Goal: Information Seeking & Learning: Learn about a topic

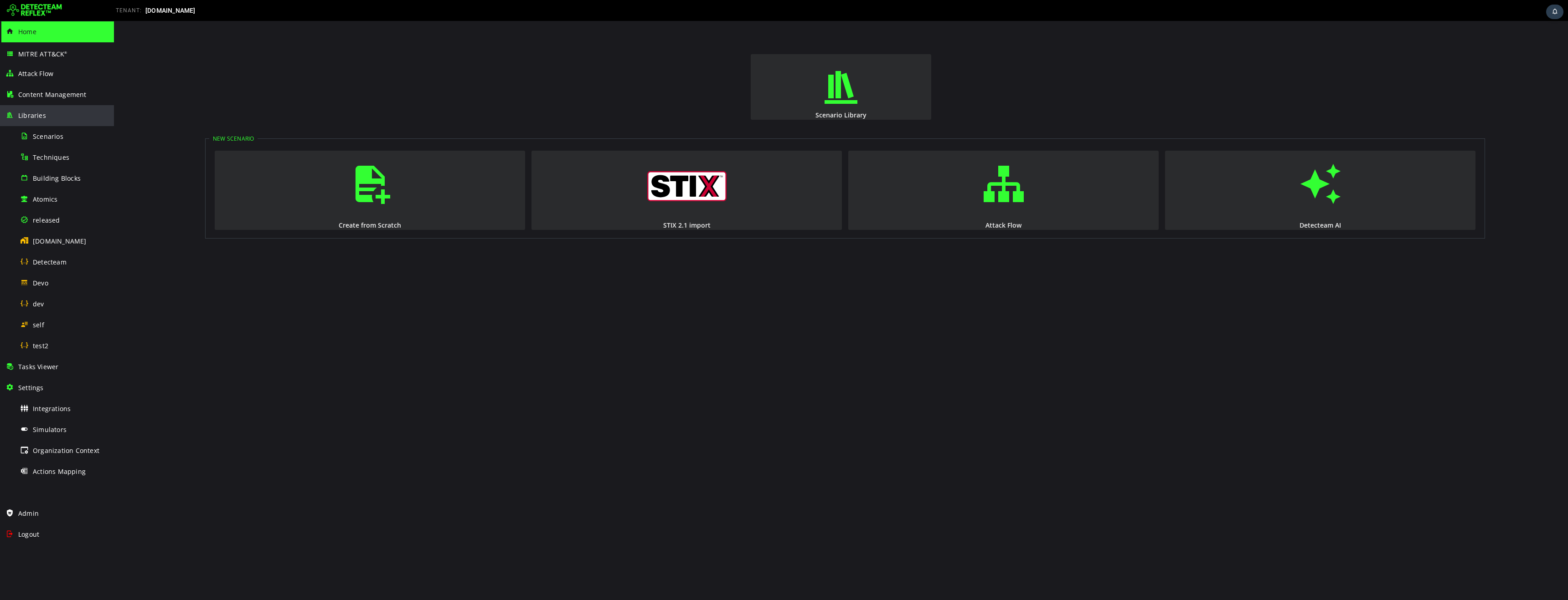
click at [1, 115] on div "Libraries" at bounding box center [57, 116] width 114 height 21
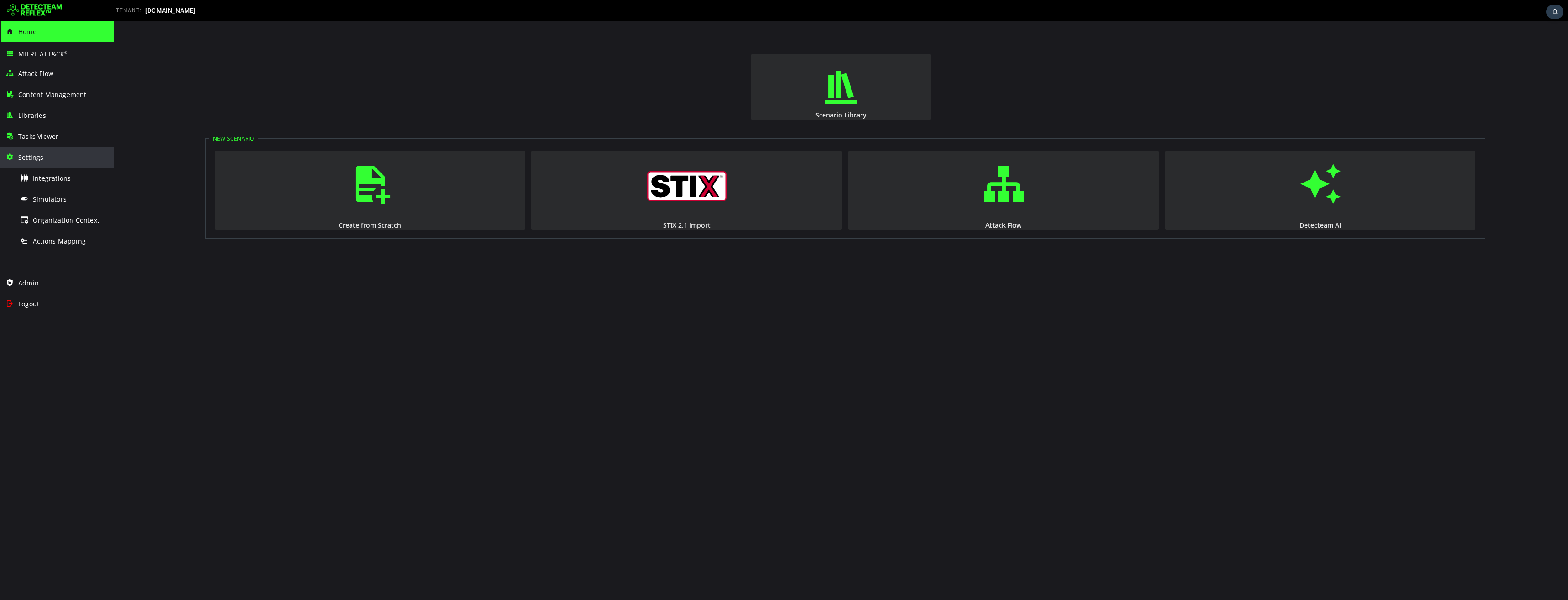
click at [6, 158] on span at bounding box center [10, 156] width 9 height 8
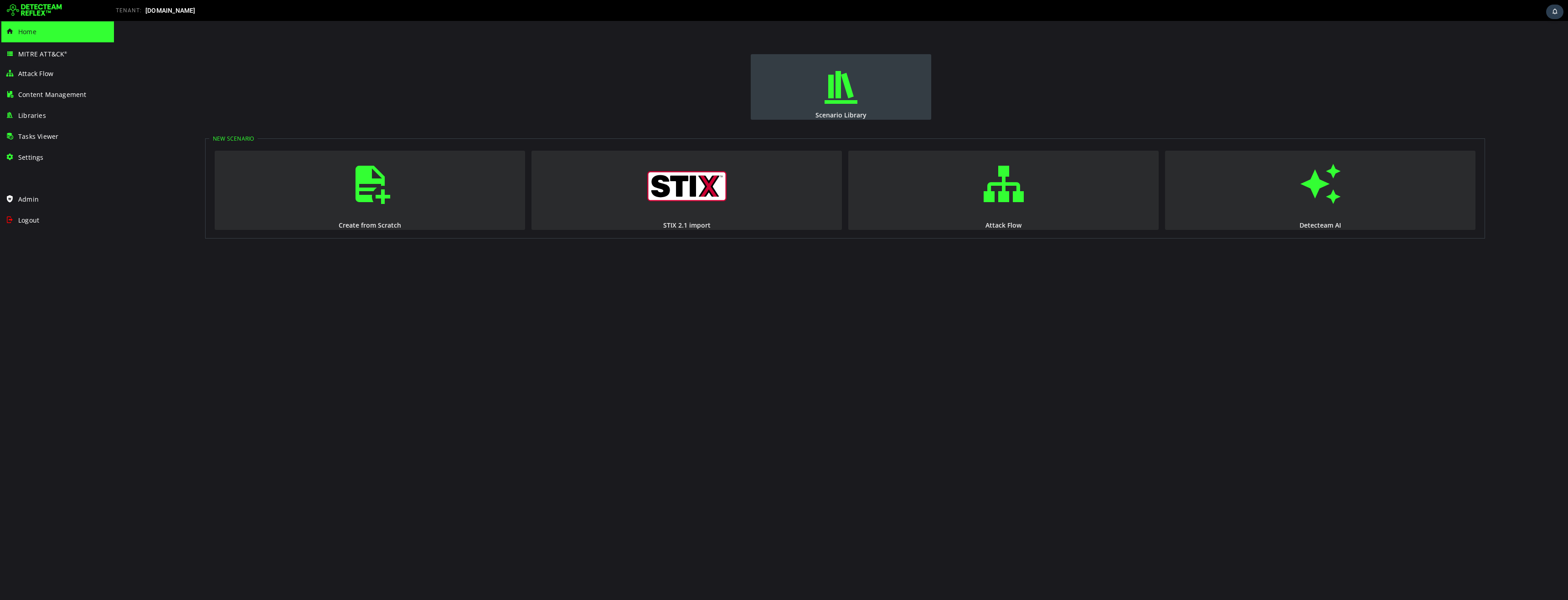
click at [843, 96] on span "button" at bounding box center [840, 87] width 9 height 62
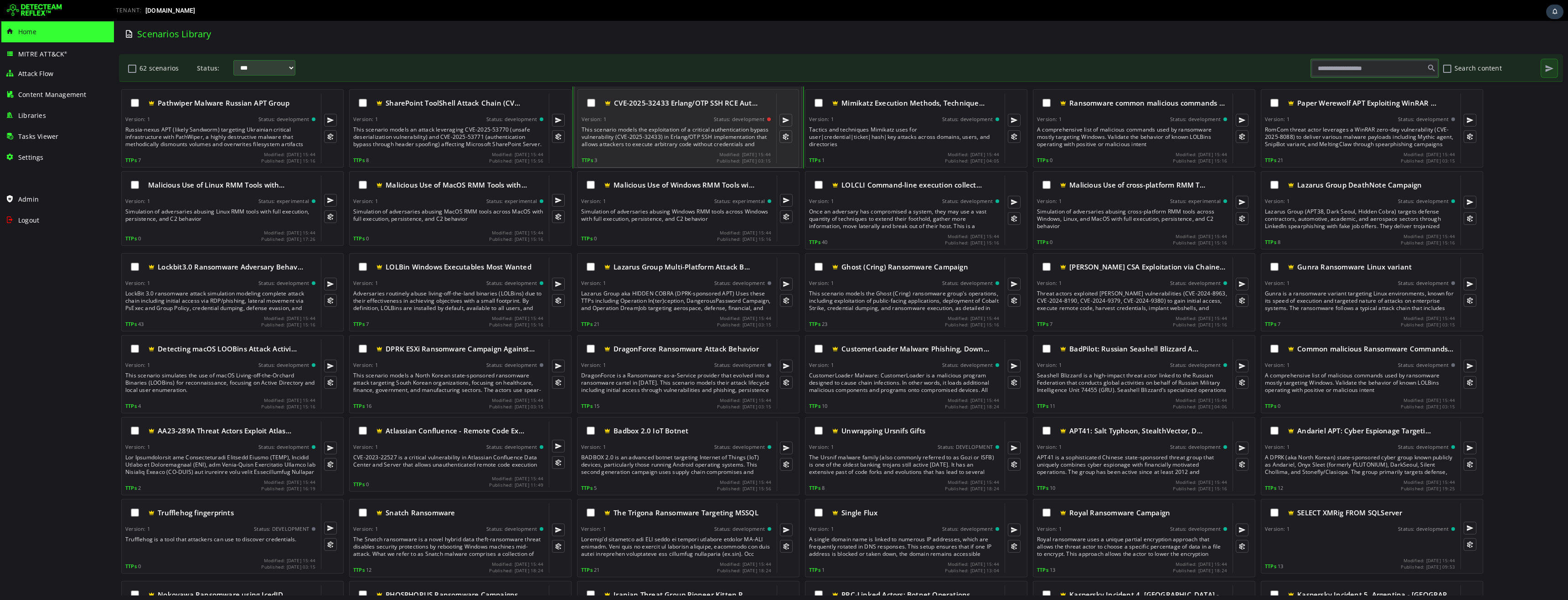
click at [660, 138] on div "This scenario models the exploitation of a critical authentication bypass vulne…" at bounding box center [677, 137] width 191 height 22
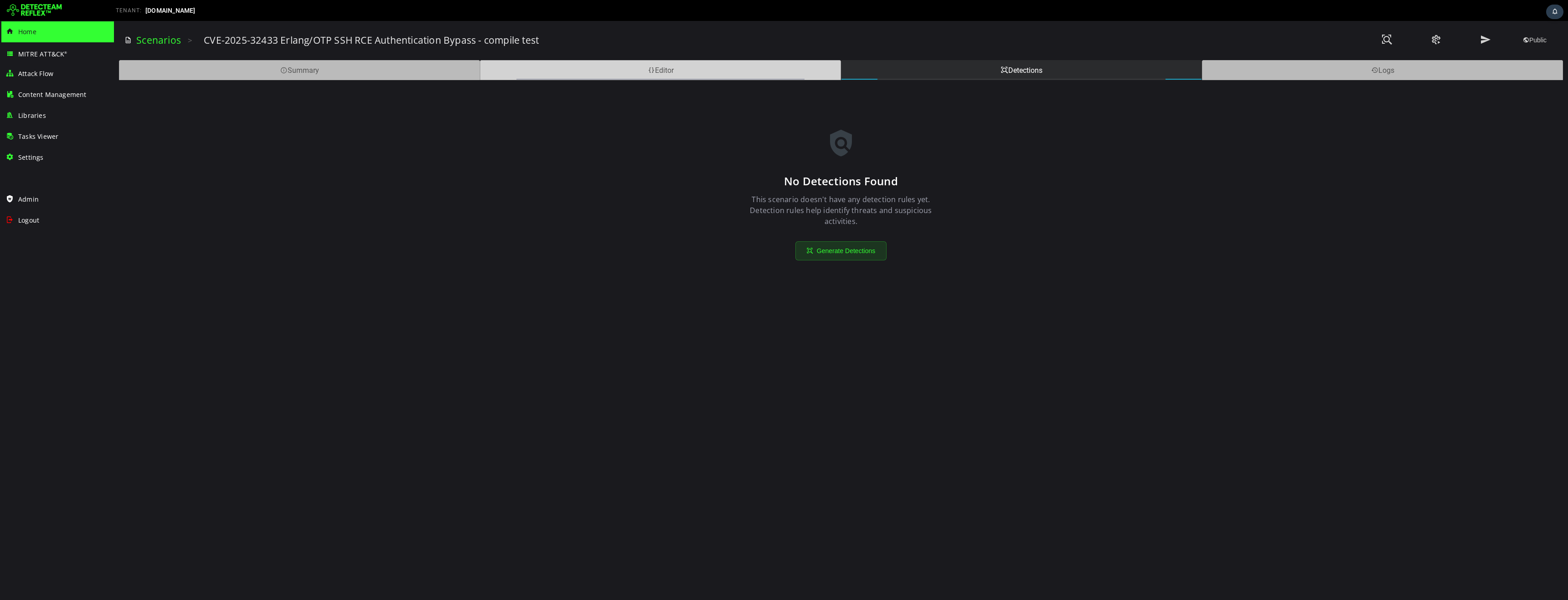
click at [608, 75] on div "Editor" at bounding box center [660, 70] width 361 height 20
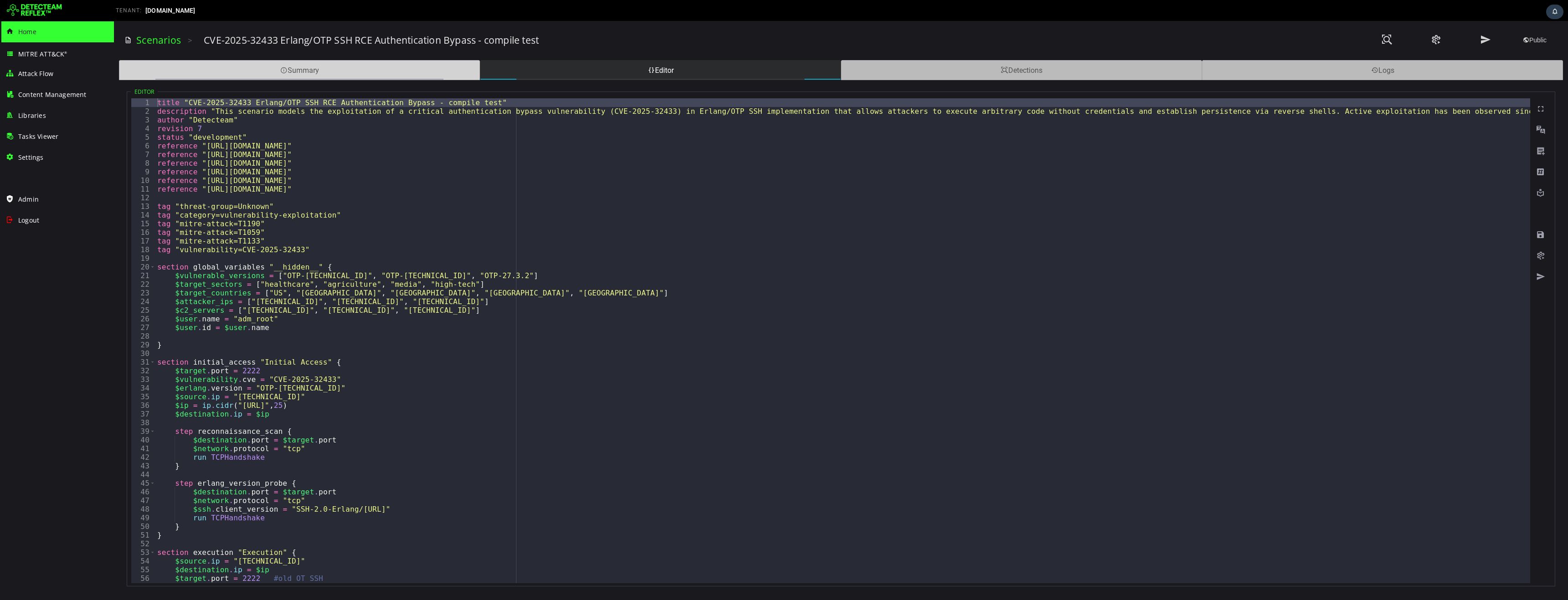
click at [337, 72] on div "Summary" at bounding box center [300, 70] width 361 height 20
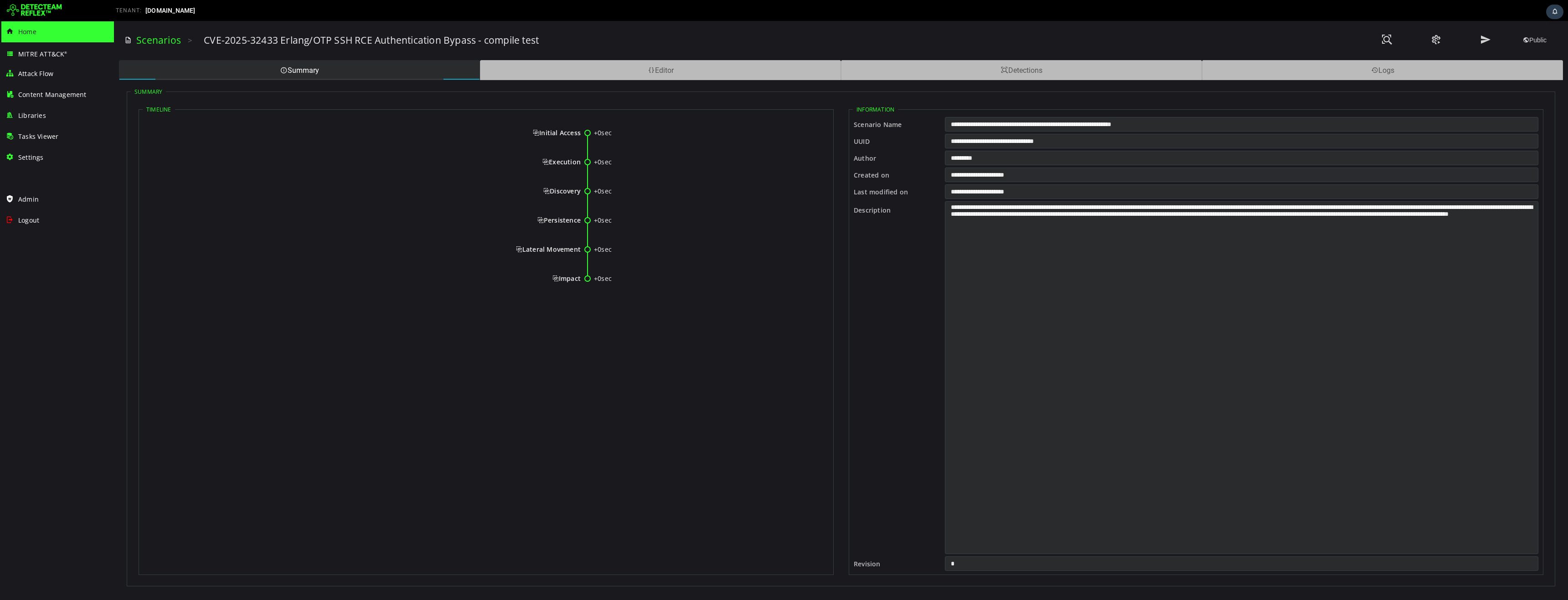
click at [547, 164] on span "Execution" at bounding box center [562, 162] width 39 height 9
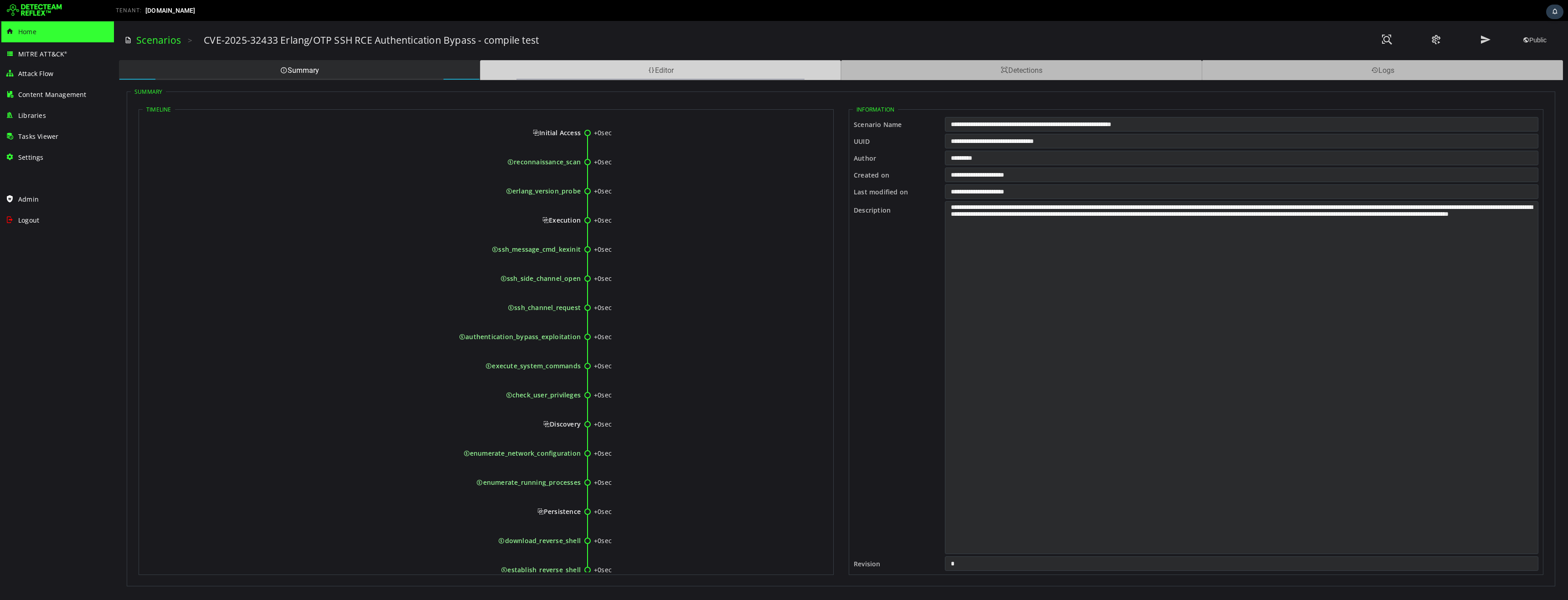
click at [629, 73] on div "Editor" at bounding box center [660, 70] width 361 height 20
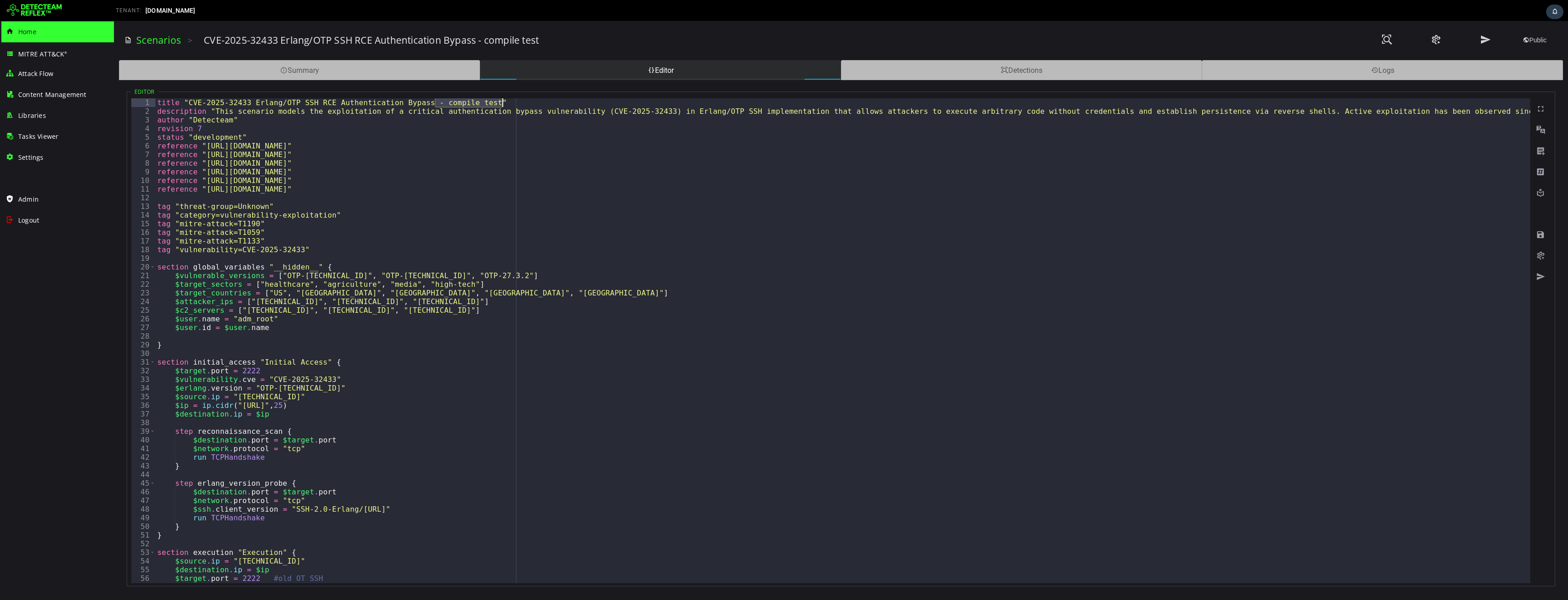
drag, startPoint x: 436, startPoint y: 103, endPoint x: 501, endPoint y: 104, distance: 65.0
click at [501, 104] on div "title "CVE-2025-32433 Erlang/OTP SSH RCE Authentication Bypass - compile test" …" at bounding box center [1248, 349] width 2186 height 502
click at [768, 240] on div "title "CVE-2025-32433 Erlang/OTP SSH RCE Authentication Bypass - compile test" …" at bounding box center [1248, 349] width 2186 height 502
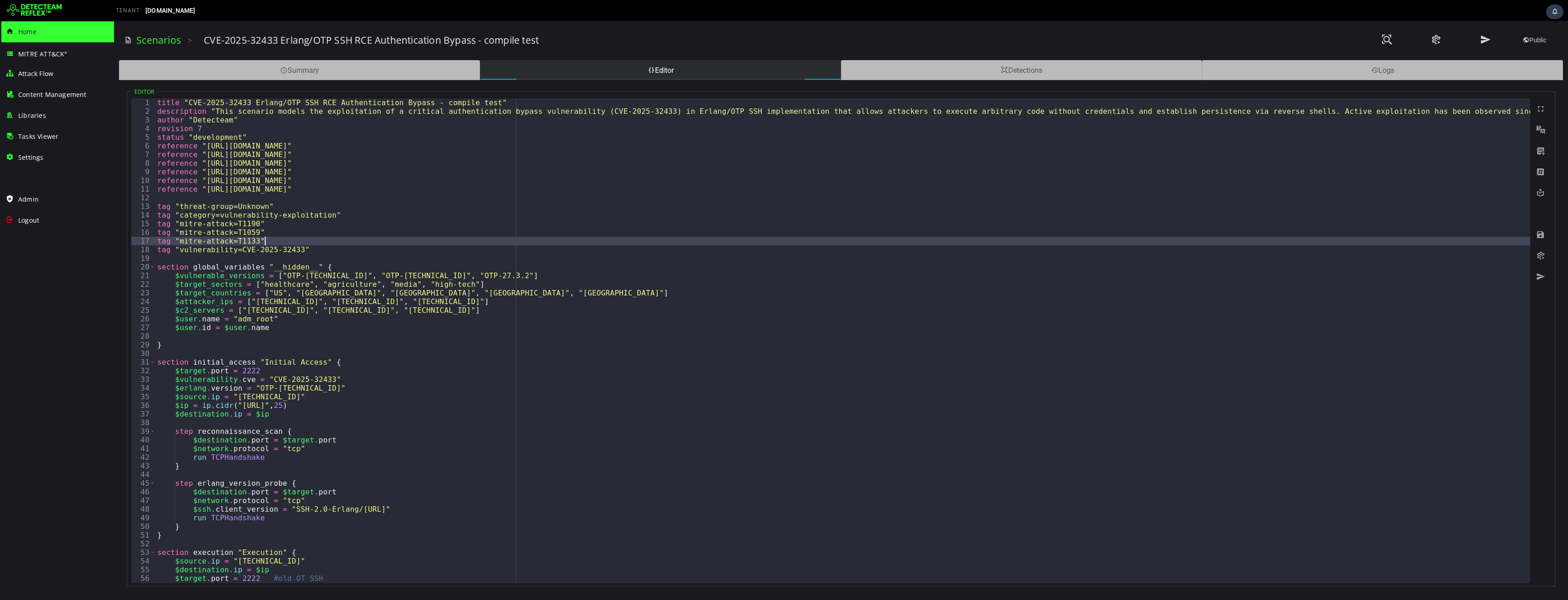
type textarea "*"
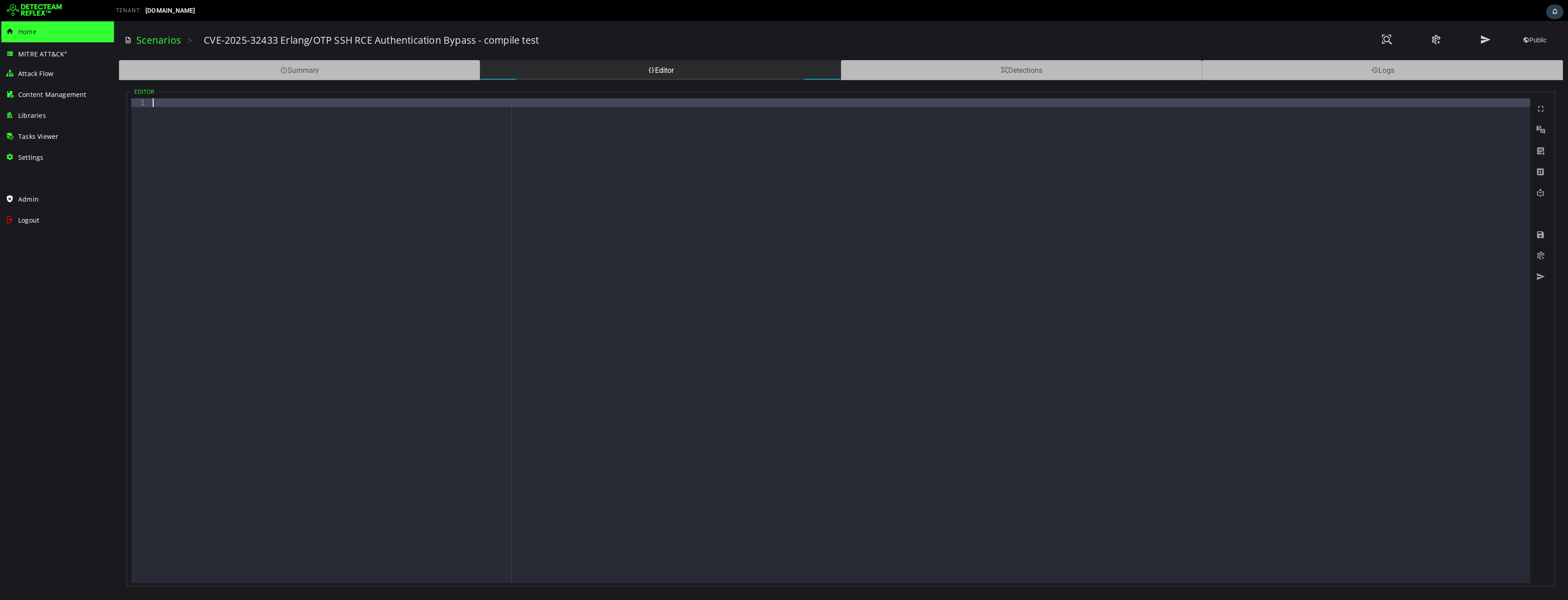
paste textarea "*"
type textarea "*"
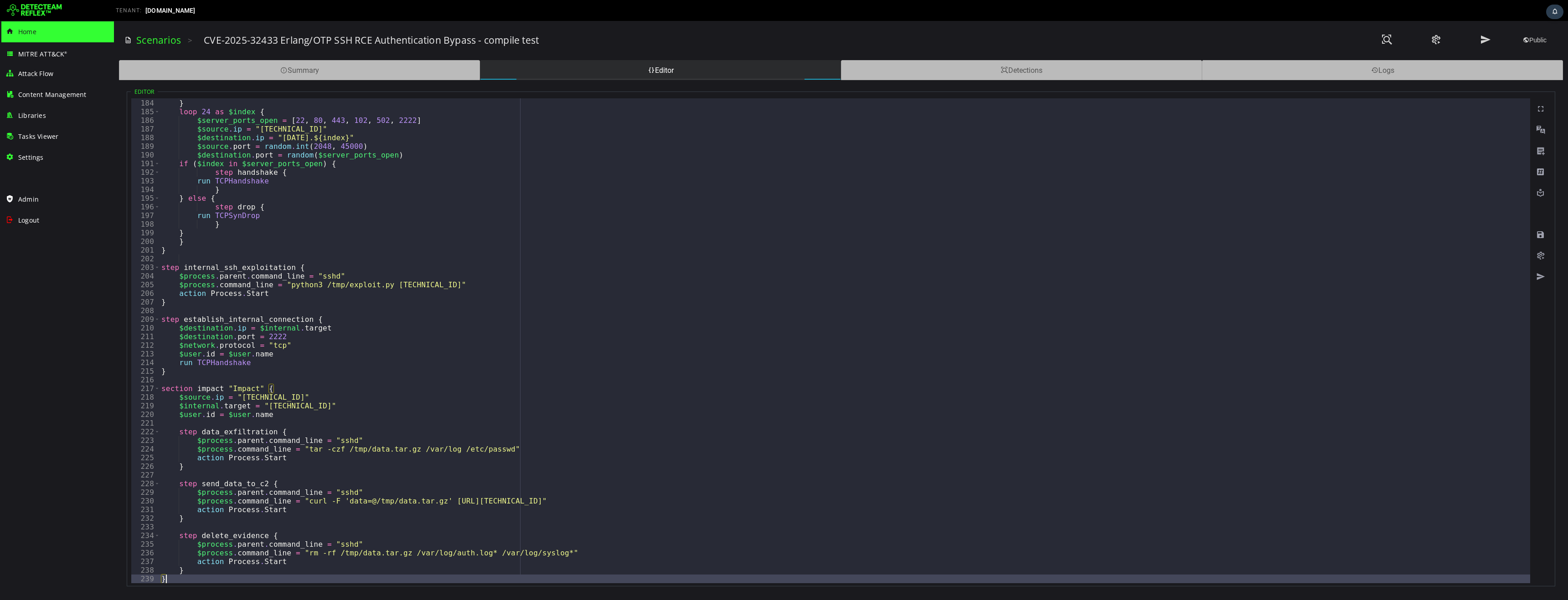
scroll to position [1583, 0]
click at [1541, 236] on span at bounding box center [1540, 235] width 9 height 9
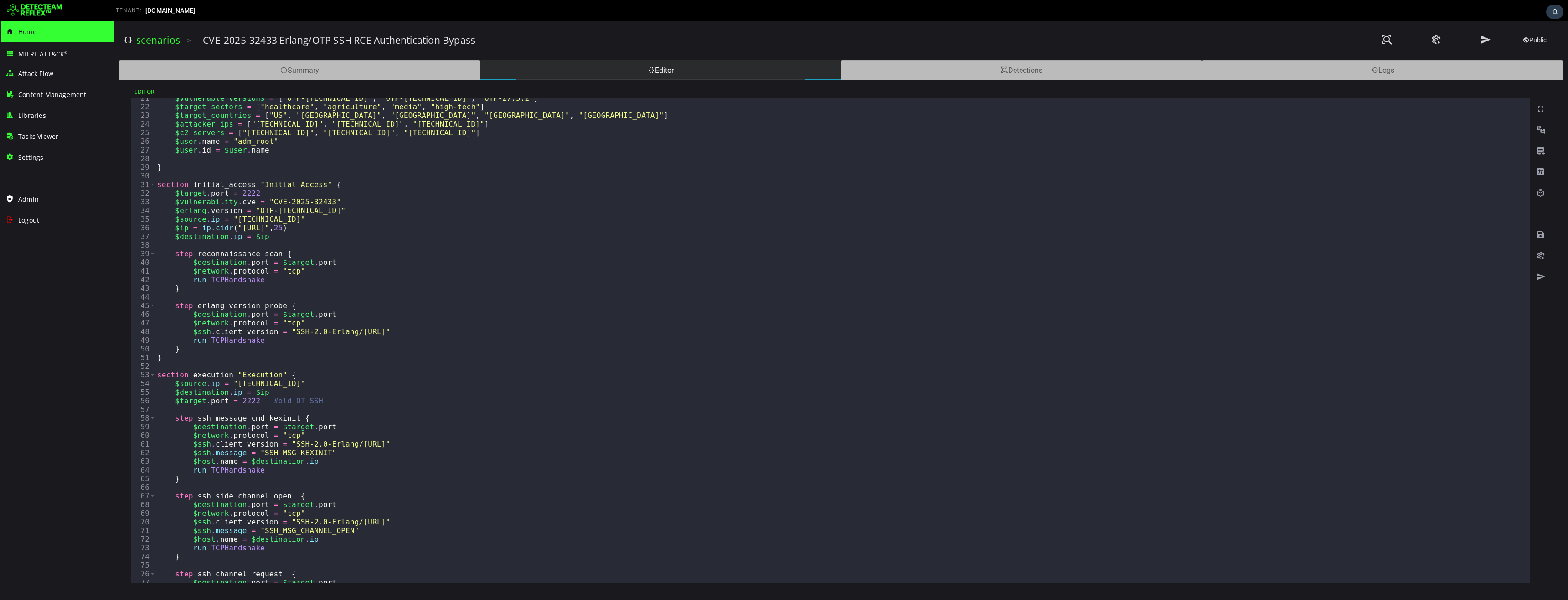
scroll to position [39, 0]
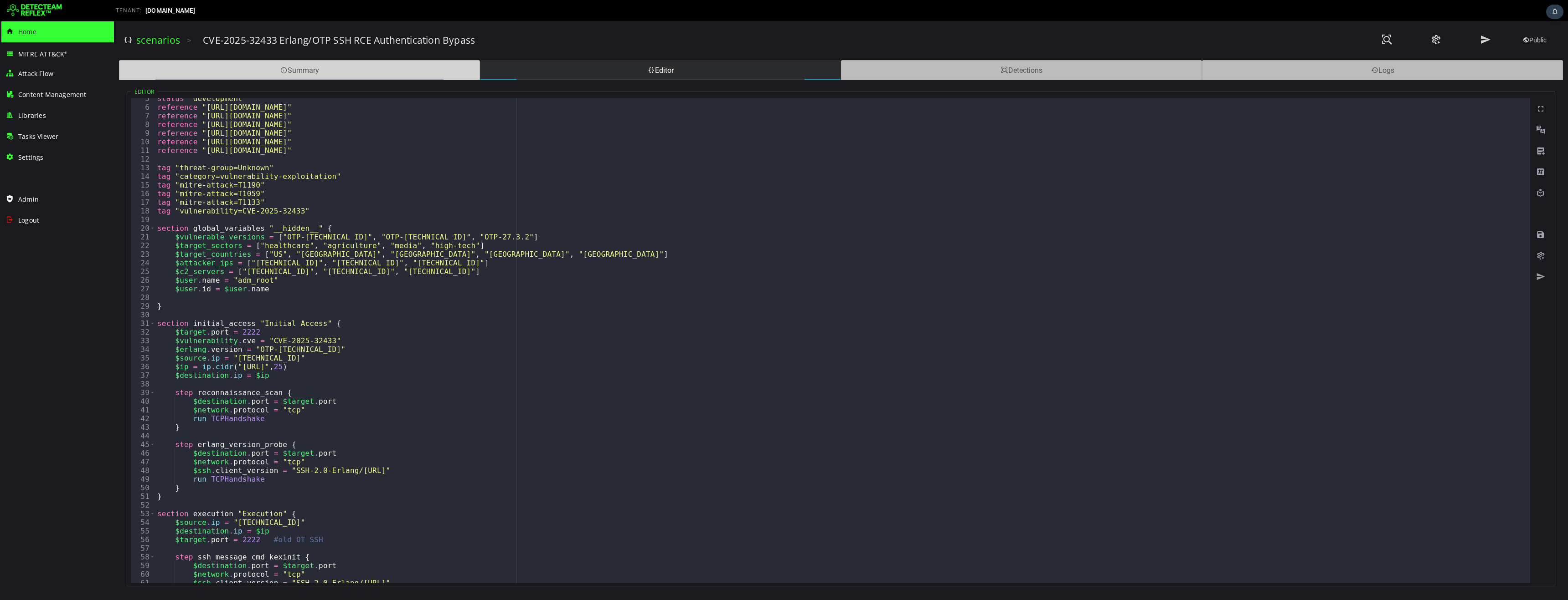
click at [298, 69] on div "Summary" at bounding box center [300, 70] width 361 height 20
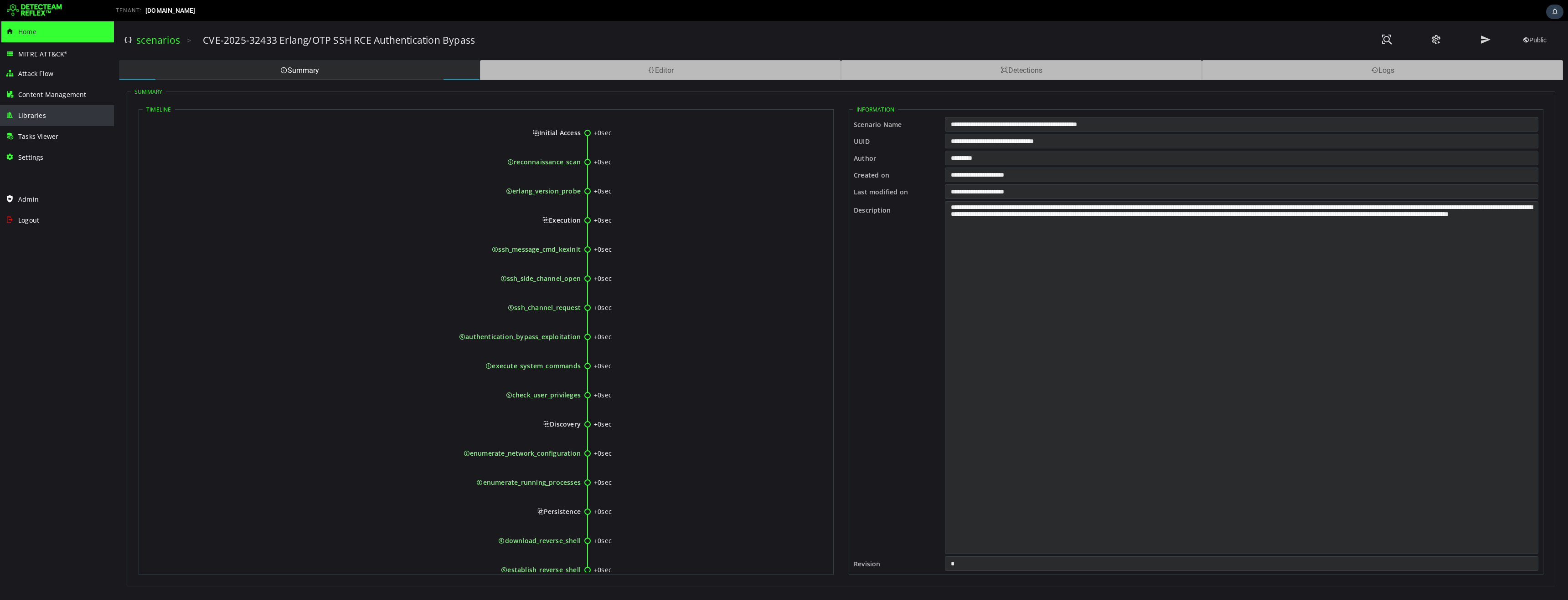
click at [20, 117] on span "Libraries" at bounding box center [32, 115] width 28 height 9
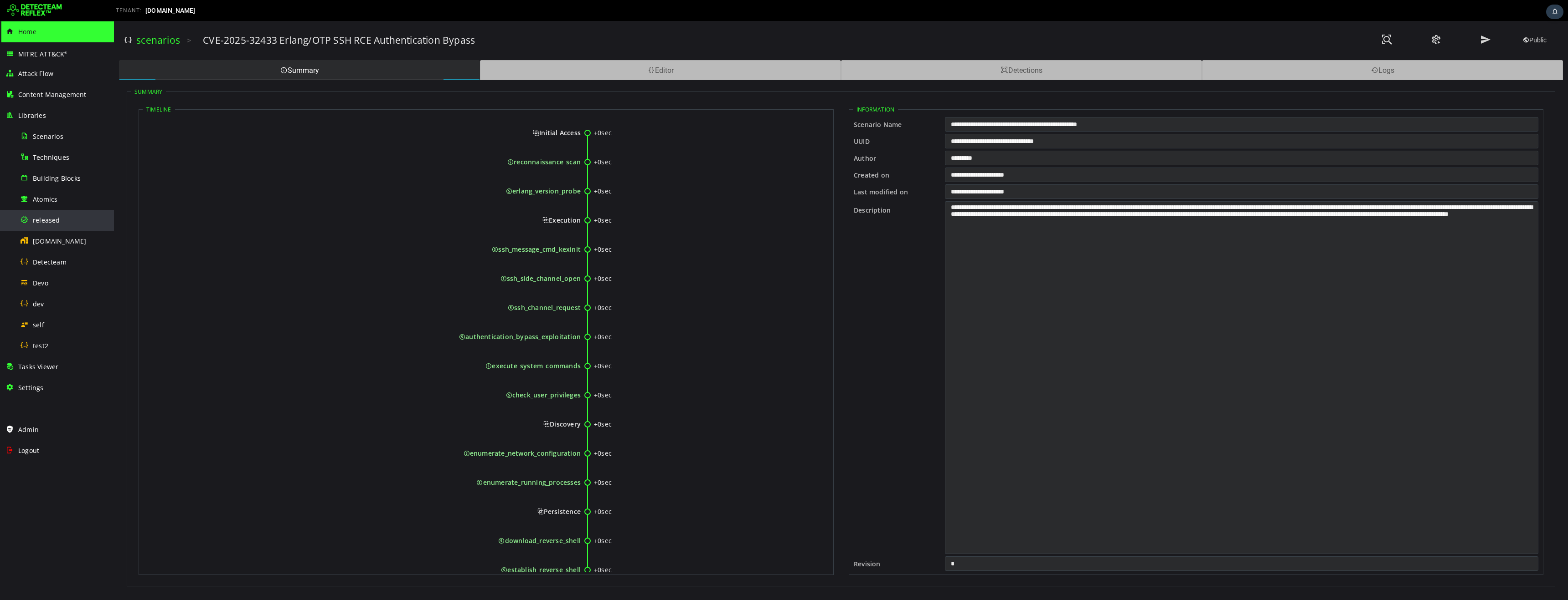
click at [43, 218] on span "released" at bounding box center [47, 220] width 28 height 9
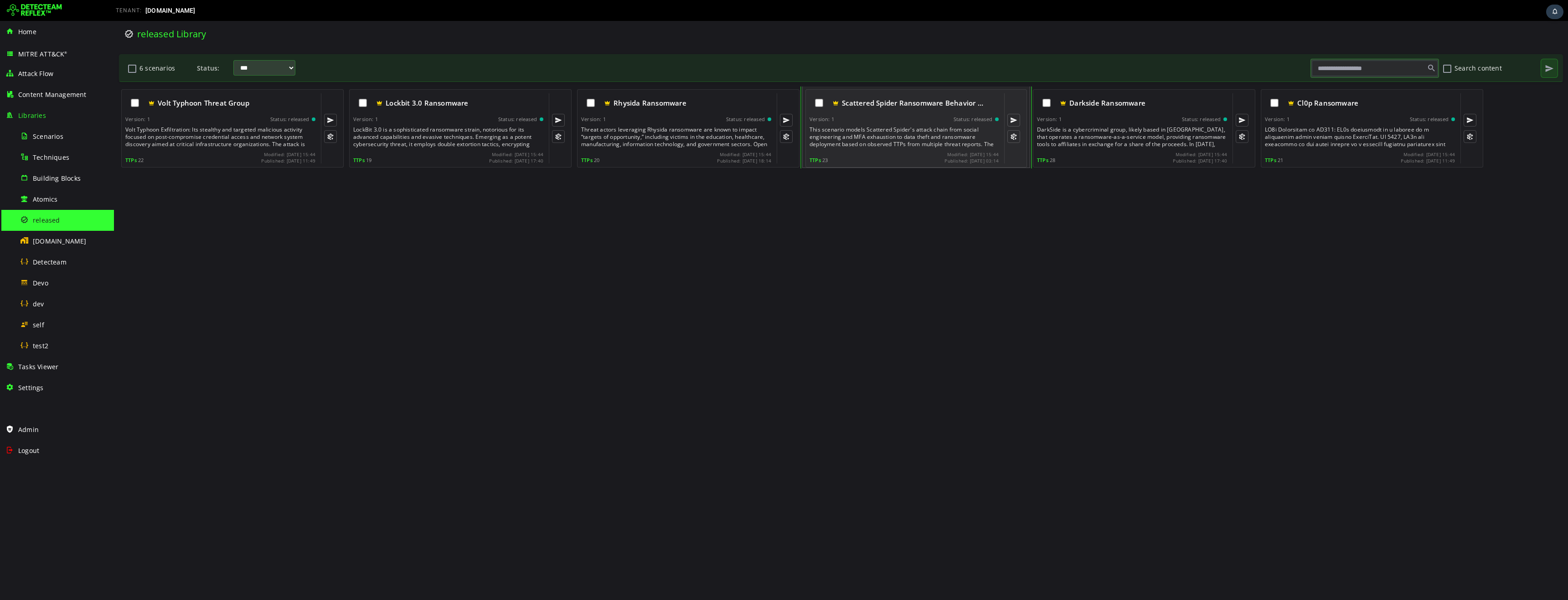
click at [904, 147] on div "This scenario models Scattered Spider's attack chain from social engineering an…" at bounding box center [904, 137] width 191 height 22
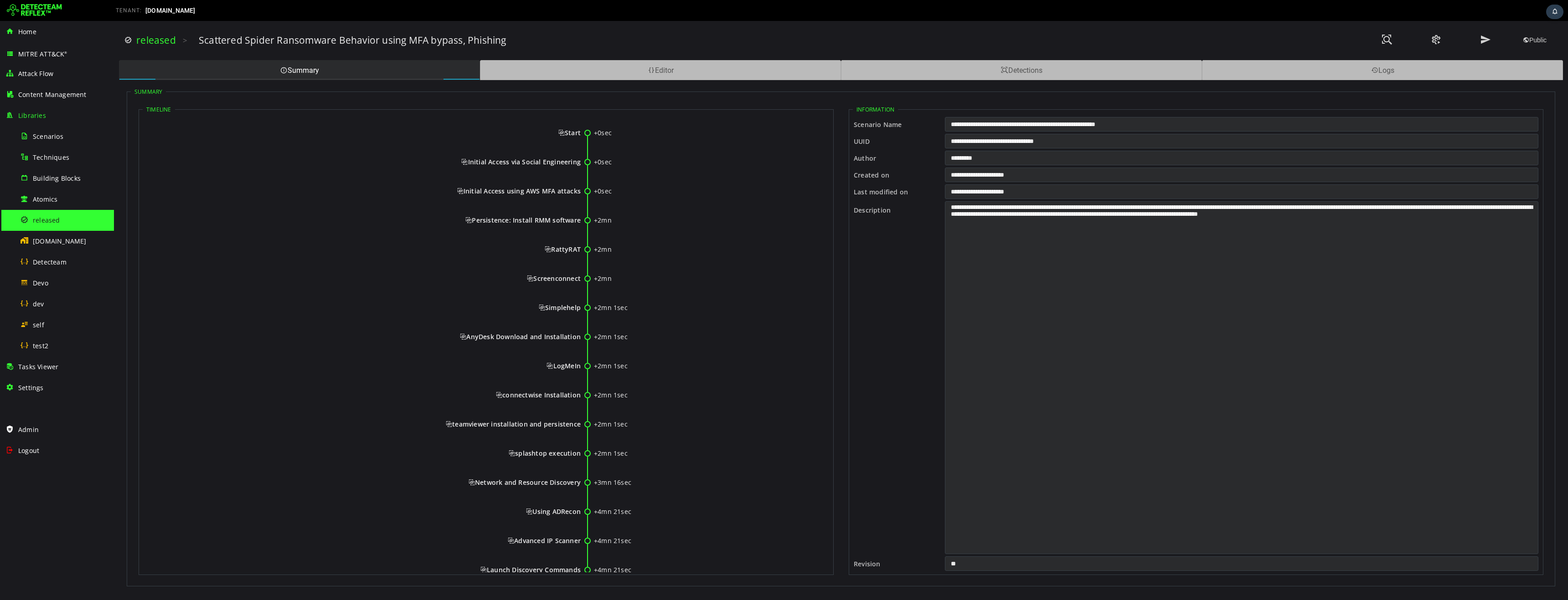
click at [457, 193] on span "Initial Access using AWS MFA attacks" at bounding box center [518, 191] width 123 height 9
click at [154, 42] on link "released" at bounding box center [156, 40] width 40 height 13
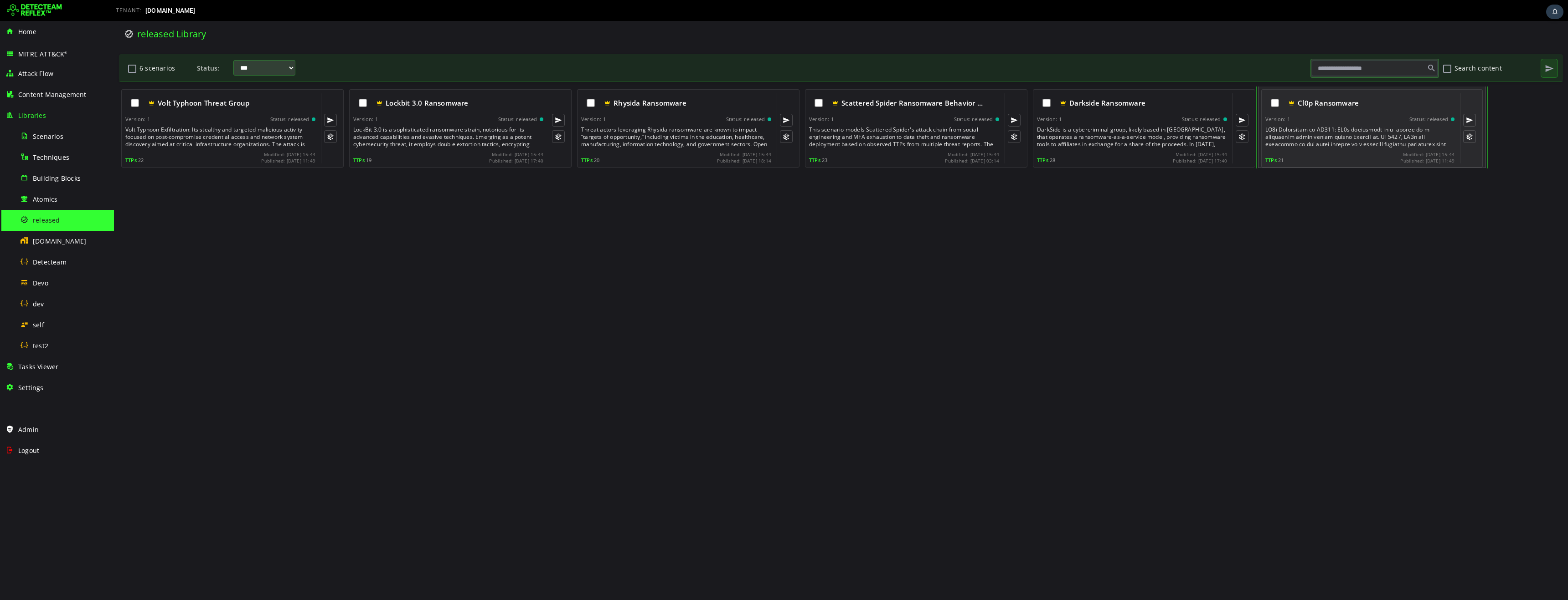
click at [1339, 134] on div at bounding box center [1361, 137] width 191 height 22
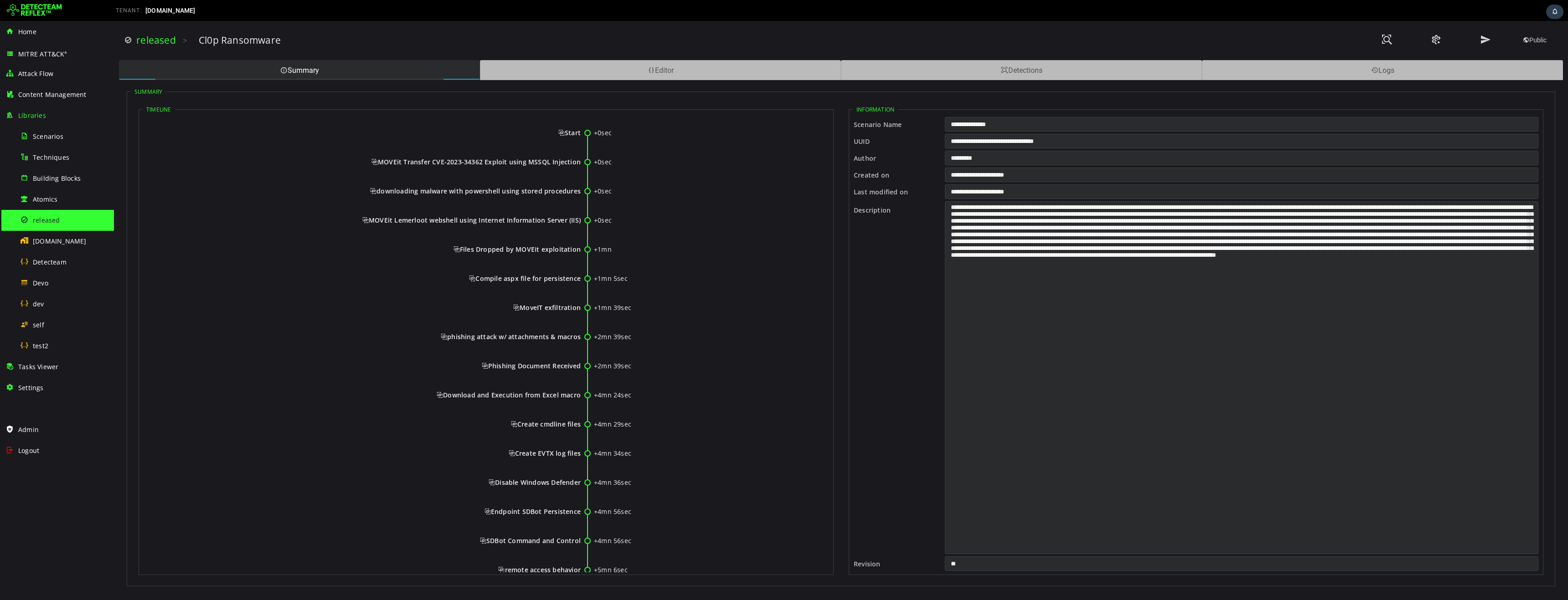
click at [365, 220] on span "MOVEit Lemerloot webshell using Internet Information Server (IIS)" at bounding box center [471, 220] width 218 height 9
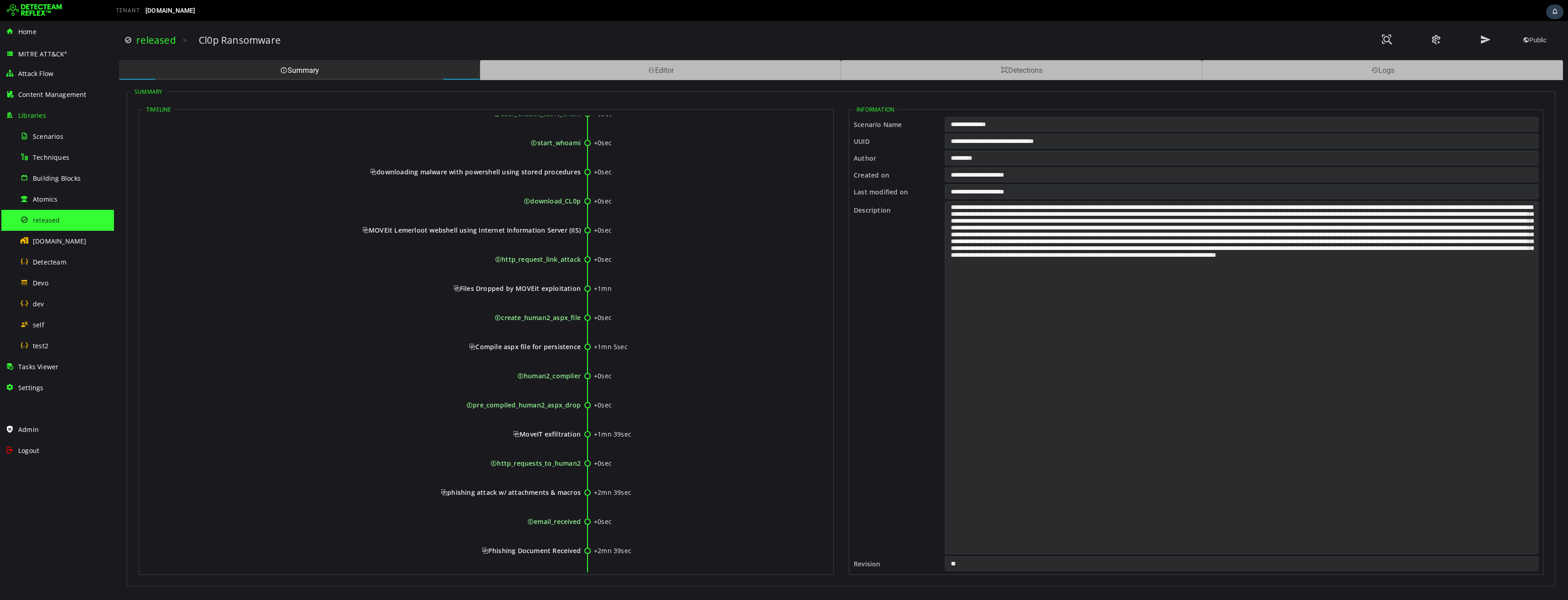
scroll to position [107, 2]
click at [1043, 70] on div "Detections" at bounding box center [1021, 70] width 361 height 20
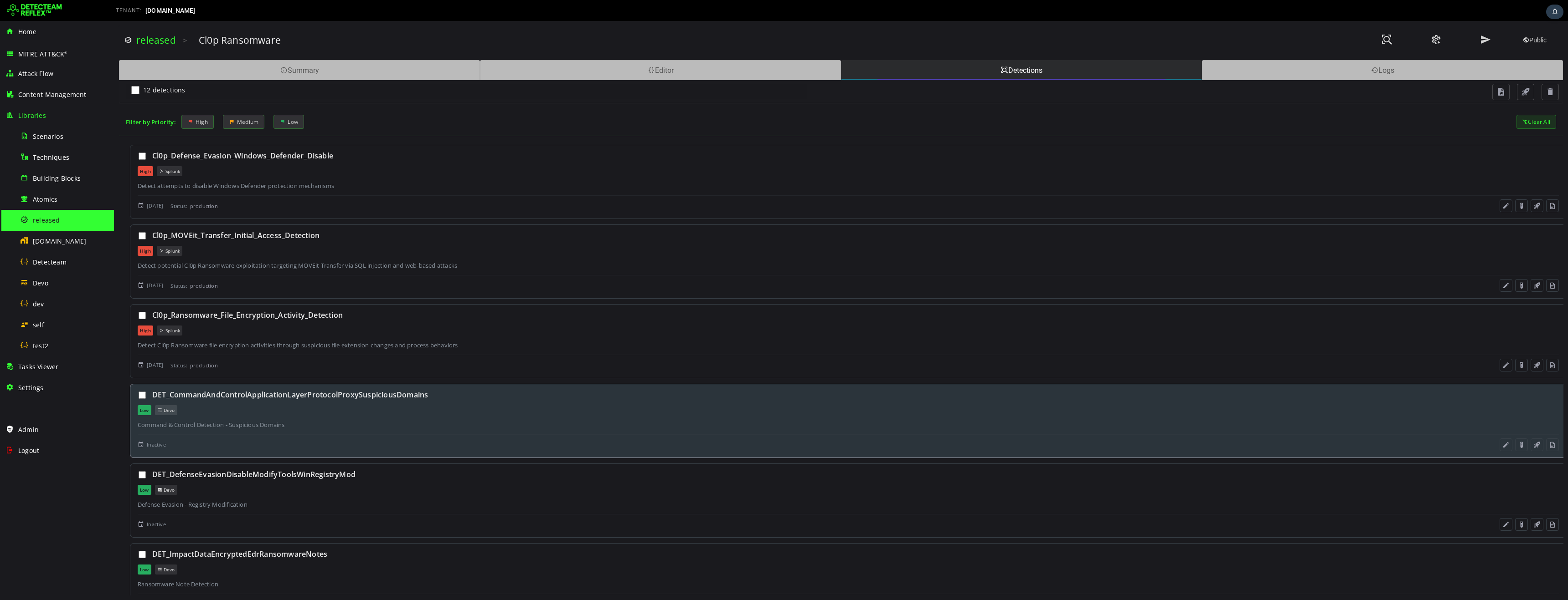
scroll to position [0, 0]
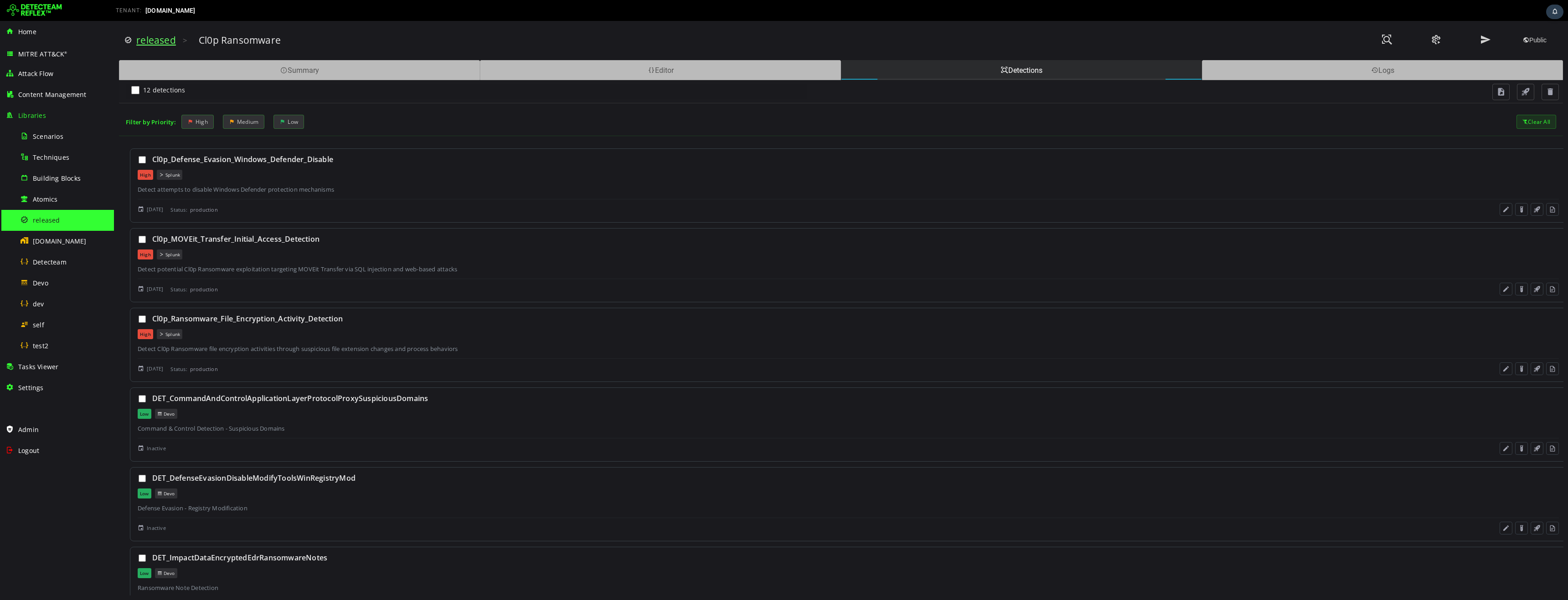
click at [147, 43] on link "released" at bounding box center [156, 40] width 40 height 13
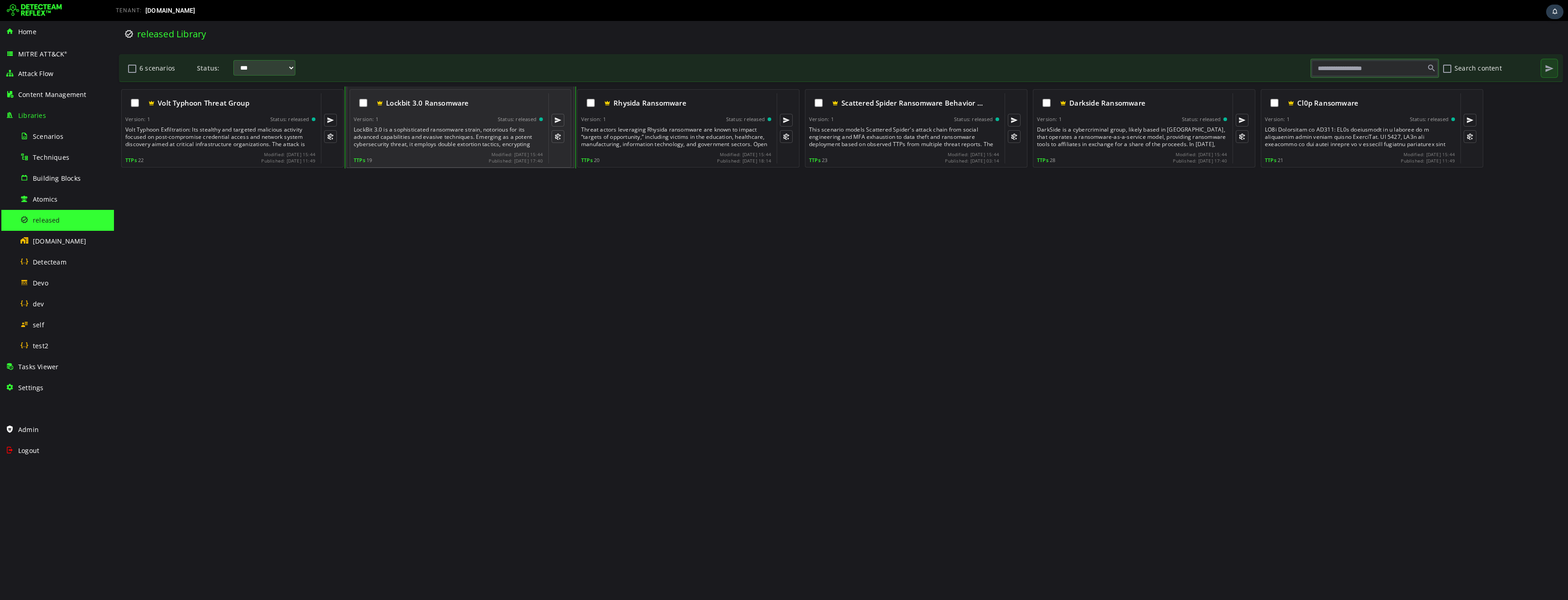
click at [414, 136] on div "LockBit 3.0 is a sophisticated ransomware strain, notorious for its advanced ca…" at bounding box center [449, 137] width 191 height 22
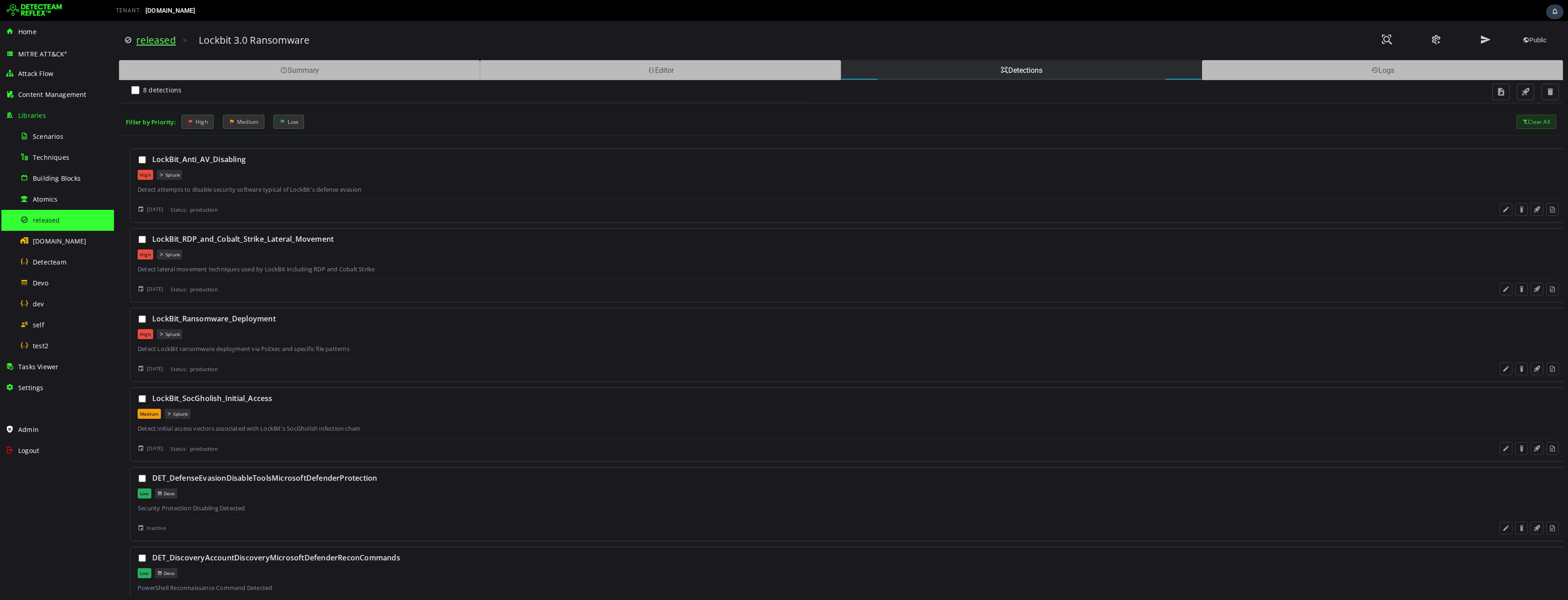
click at [161, 43] on link "released" at bounding box center [156, 40] width 40 height 13
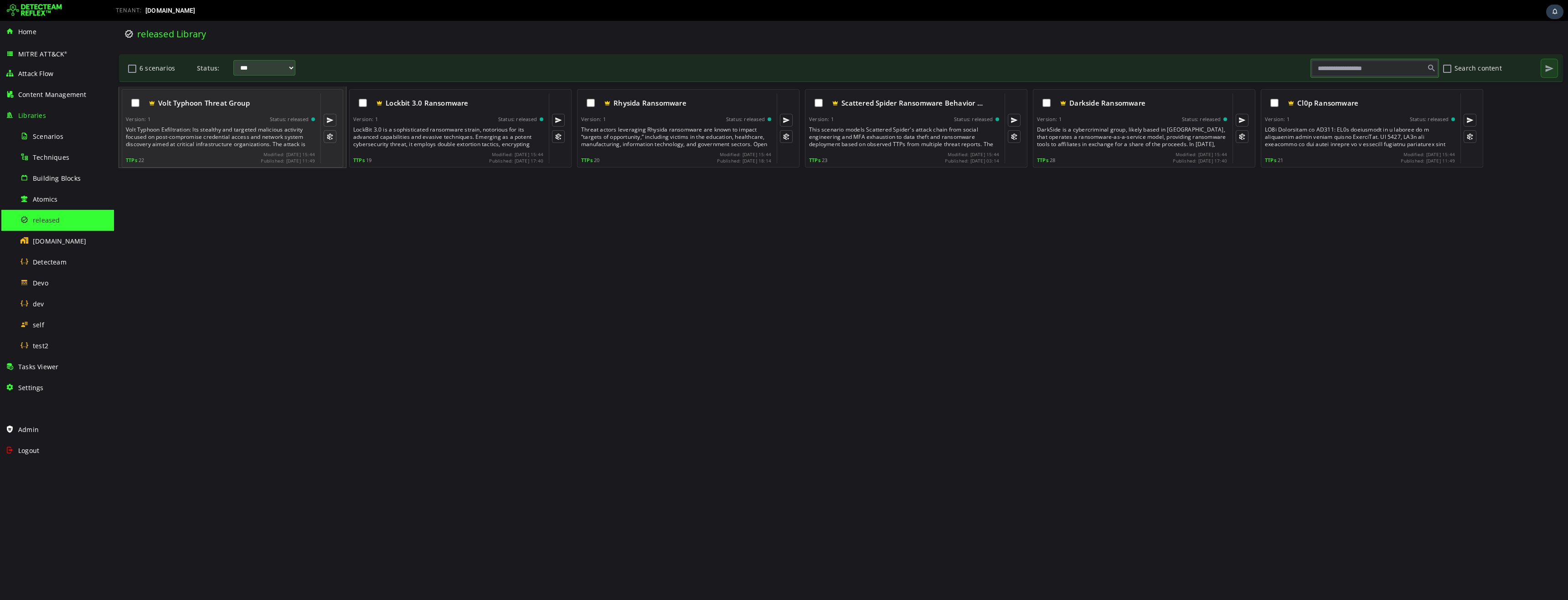
click at [183, 105] on span "Volt Typhoon Threat Group" at bounding box center [203, 103] width 92 height 9
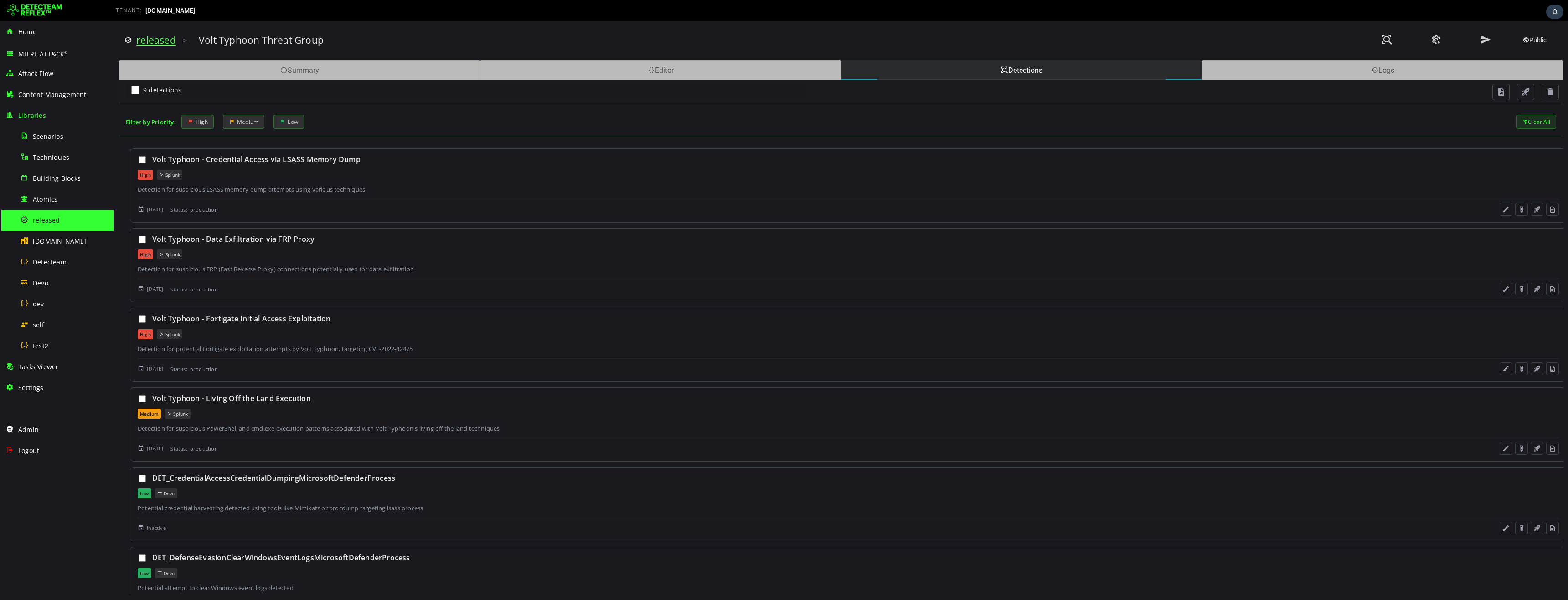
click at [152, 43] on link "released" at bounding box center [156, 40] width 40 height 13
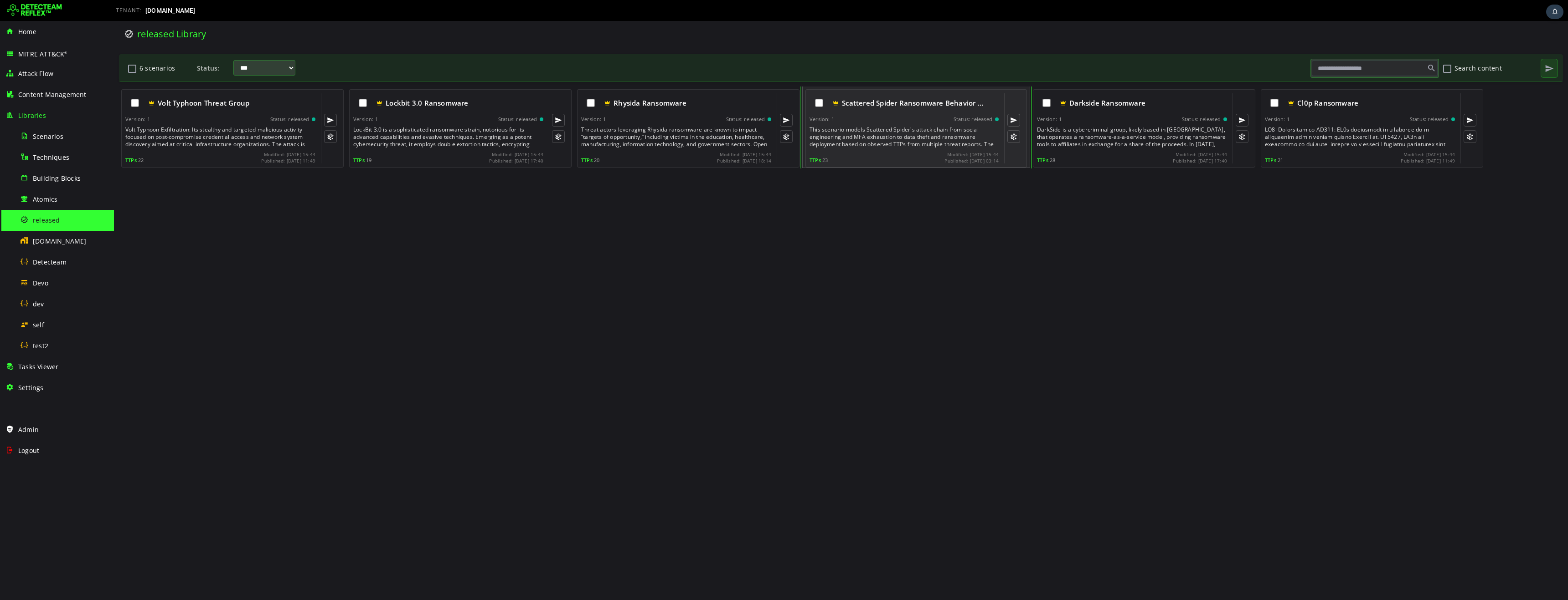
click at [922, 131] on div "This scenario models Scattered Spider's attack chain from social engineering an…" at bounding box center [904, 137] width 191 height 22
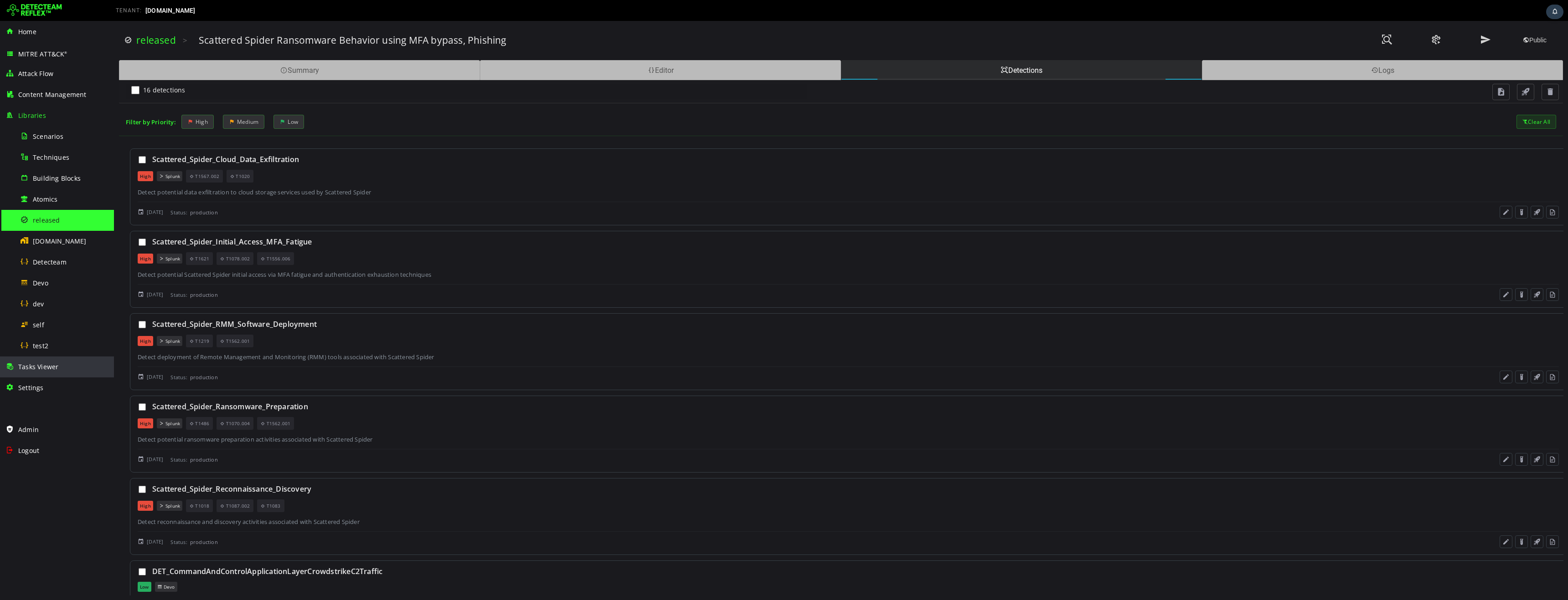
click at [26, 369] on span "Tasks Viewer" at bounding box center [38, 366] width 40 height 9
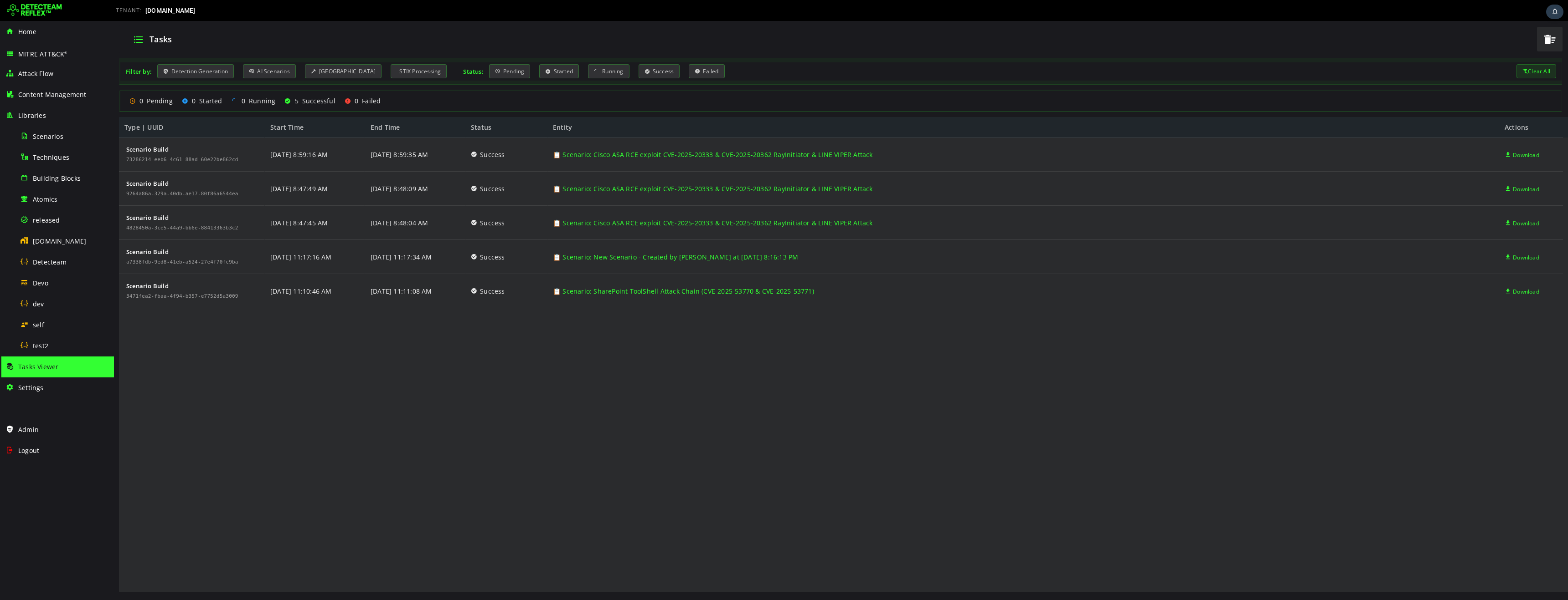
click at [322, 13] on div "TENANT: detecteam.com" at bounding box center [469, 10] width 720 height 14
click at [49, 139] on span "Scenarios" at bounding box center [48, 136] width 30 height 9
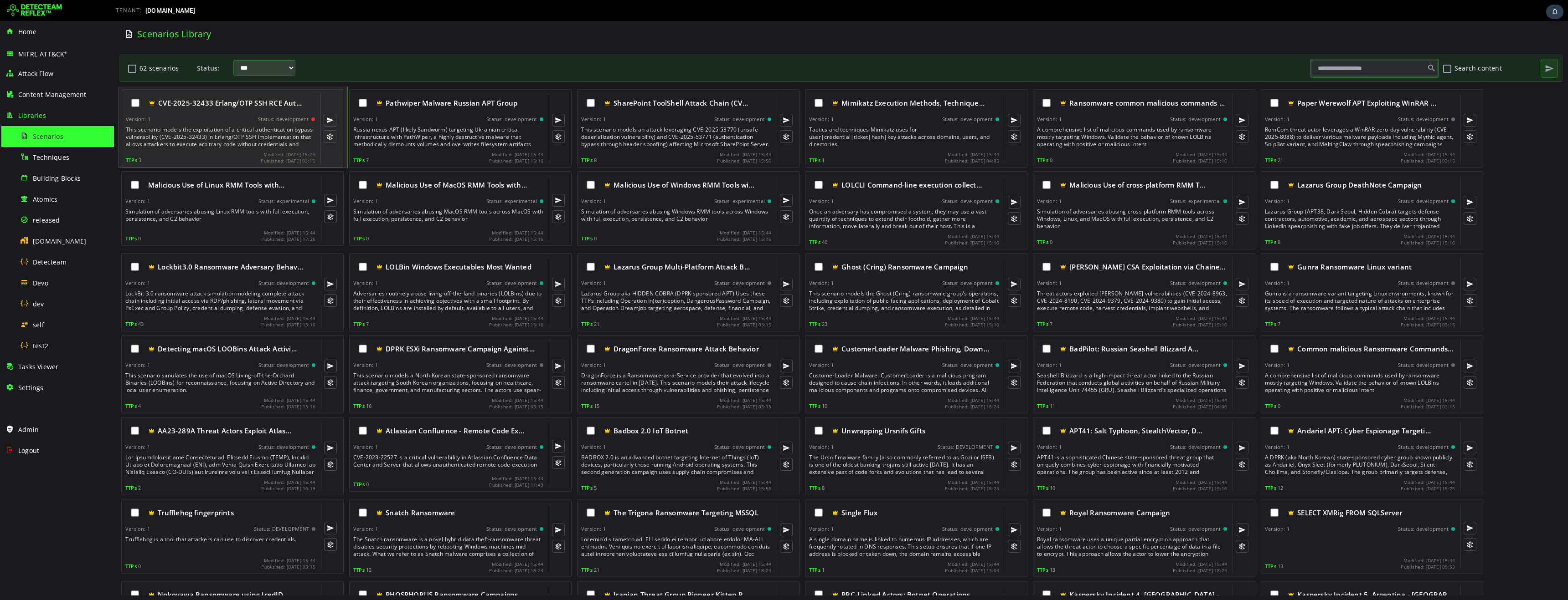
click at [203, 131] on div "This scenario models the exploitation of a critical authentication bypass vulne…" at bounding box center [221, 137] width 191 height 22
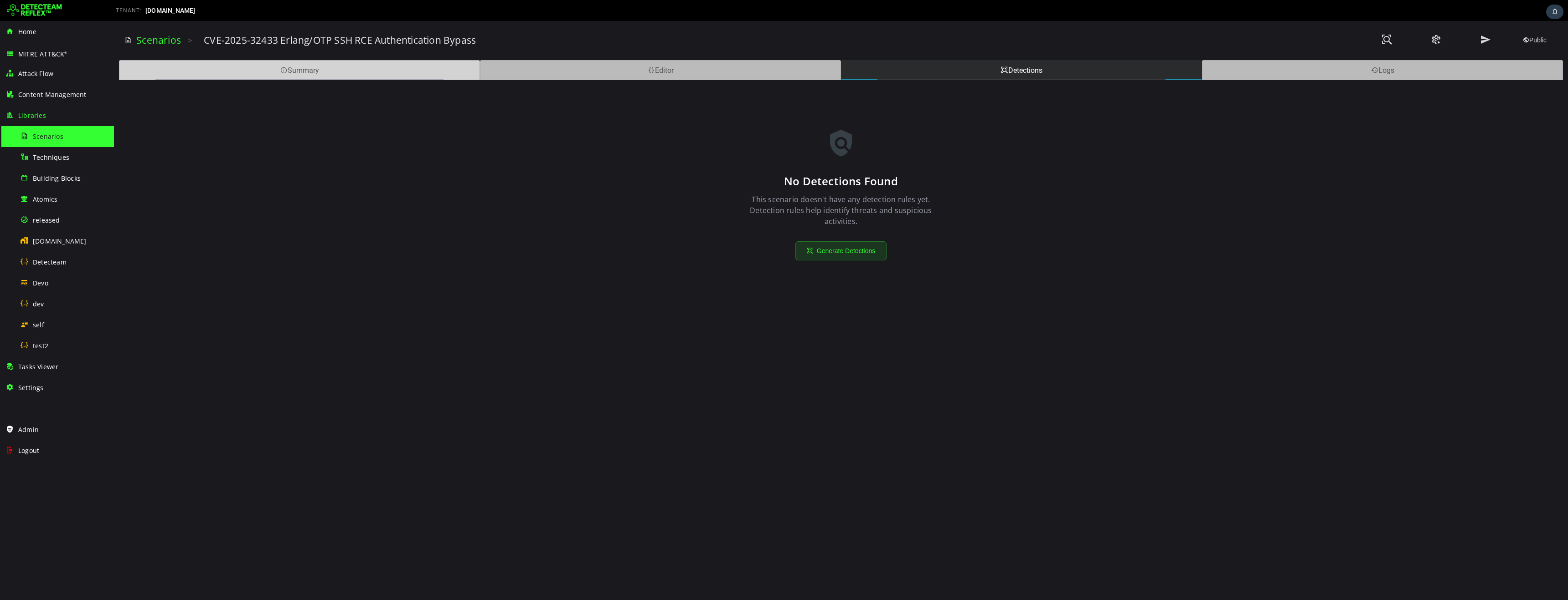
click at [329, 70] on div "Summary" at bounding box center [300, 70] width 361 height 20
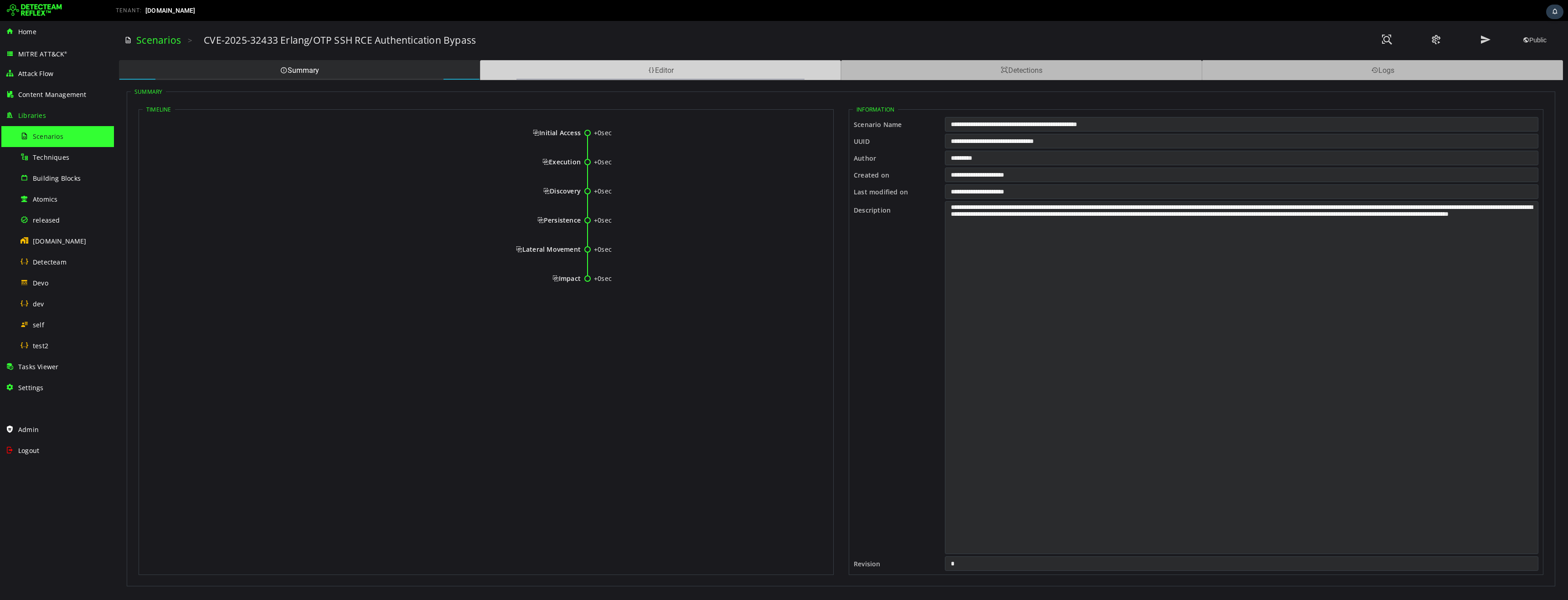
click at [598, 67] on div "Editor" at bounding box center [660, 70] width 361 height 20
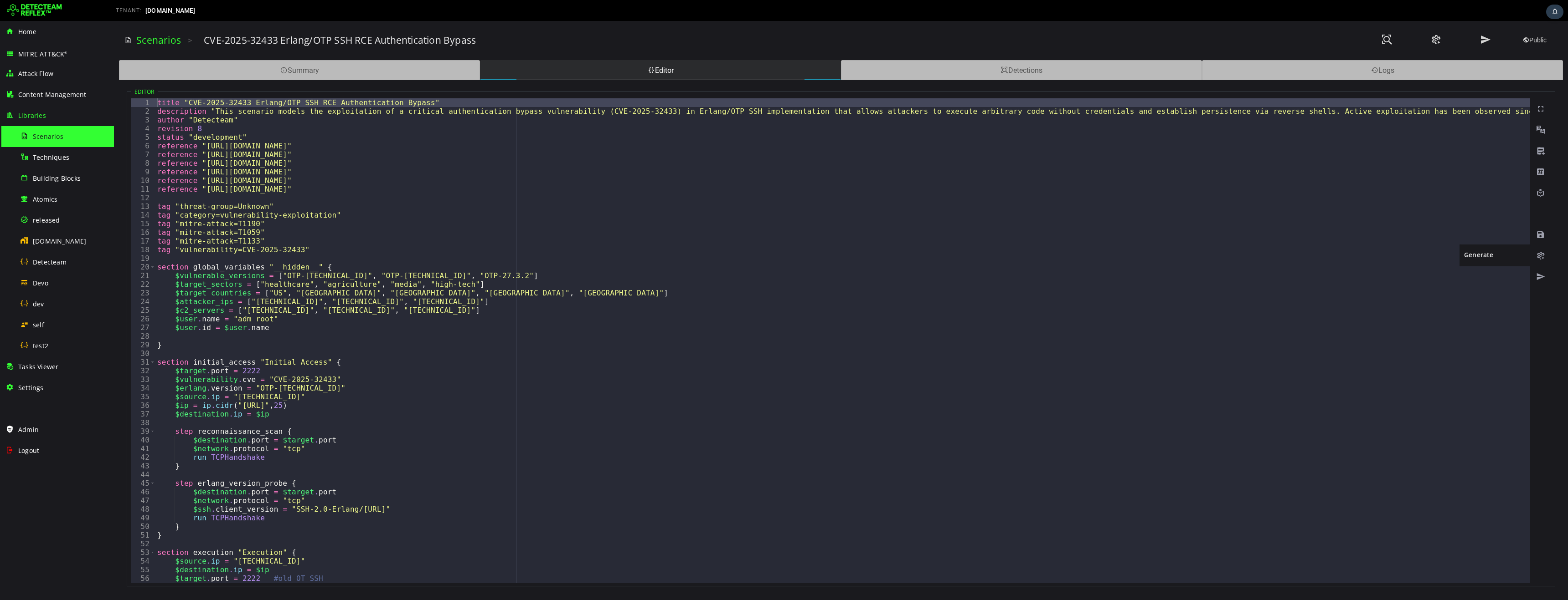
click at [1540, 258] on span at bounding box center [1540, 256] width 9 height 9
click at [327, 73] on div "Summary" at bounding box center [300, 70] width 361 height 20
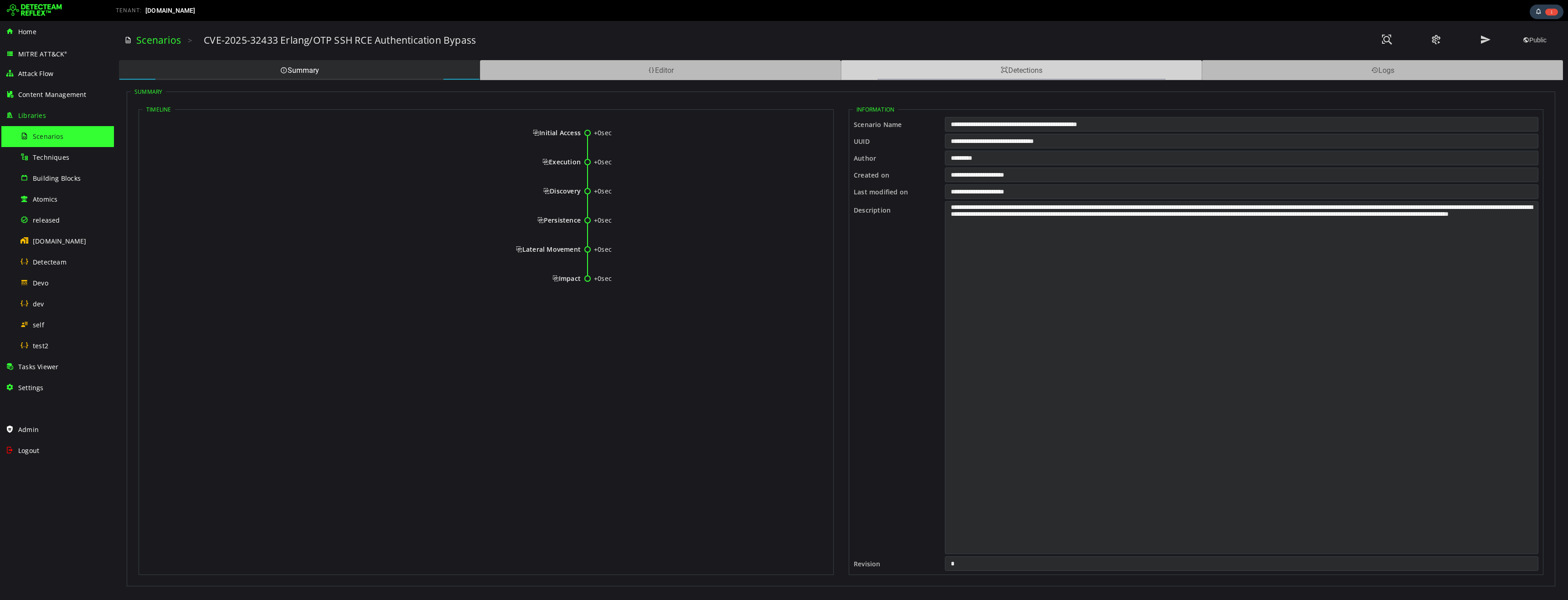
click at [1030, 73] on div "Detections" at bounding box center [1021, 70] width 361 height 20
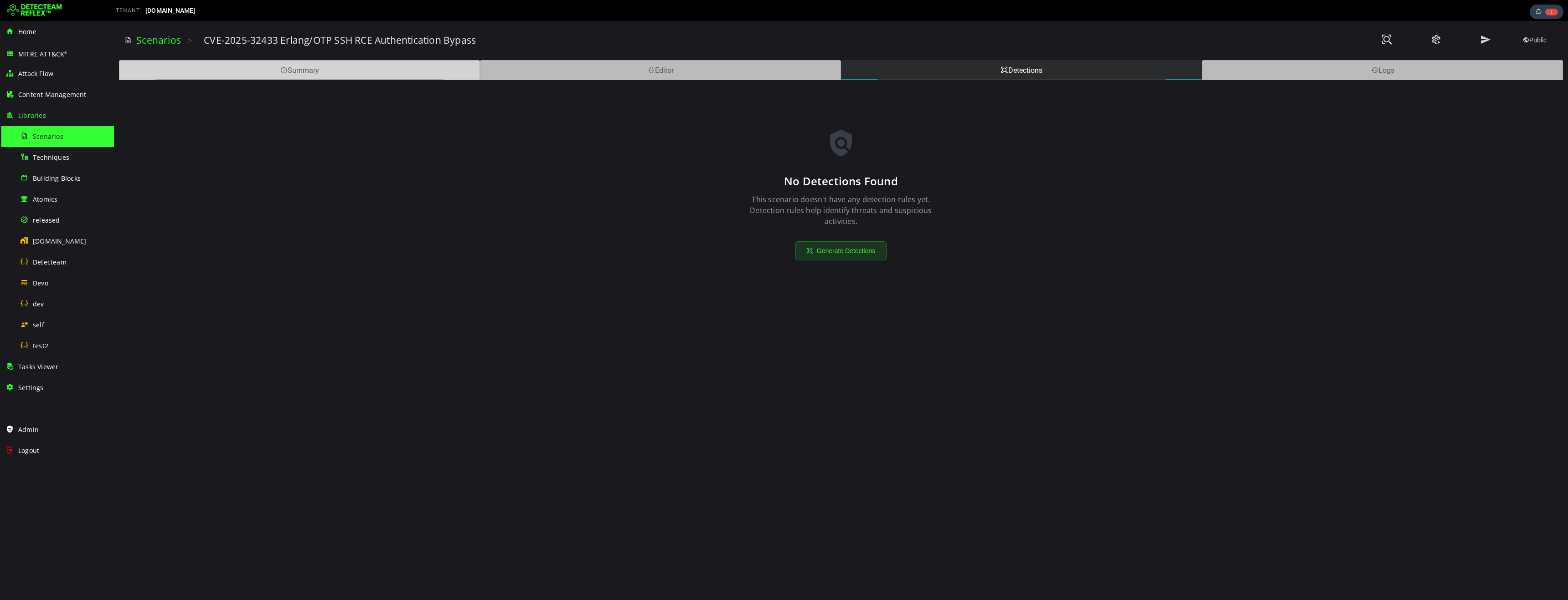
click at [296, 67] on div "Summary" at bounding box center [300, 70] width 361 height 20
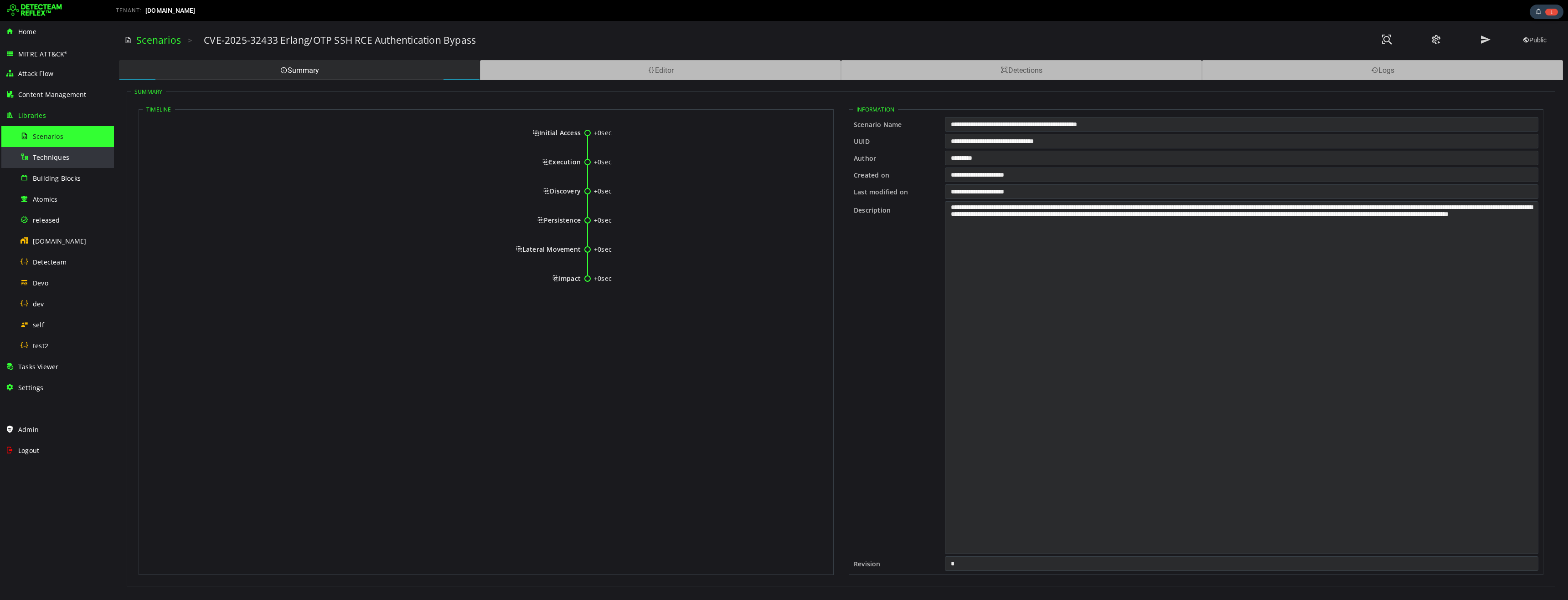
click at [48, 159] on span "Techniques" at bounding box center [51, 157] width 37 height 9
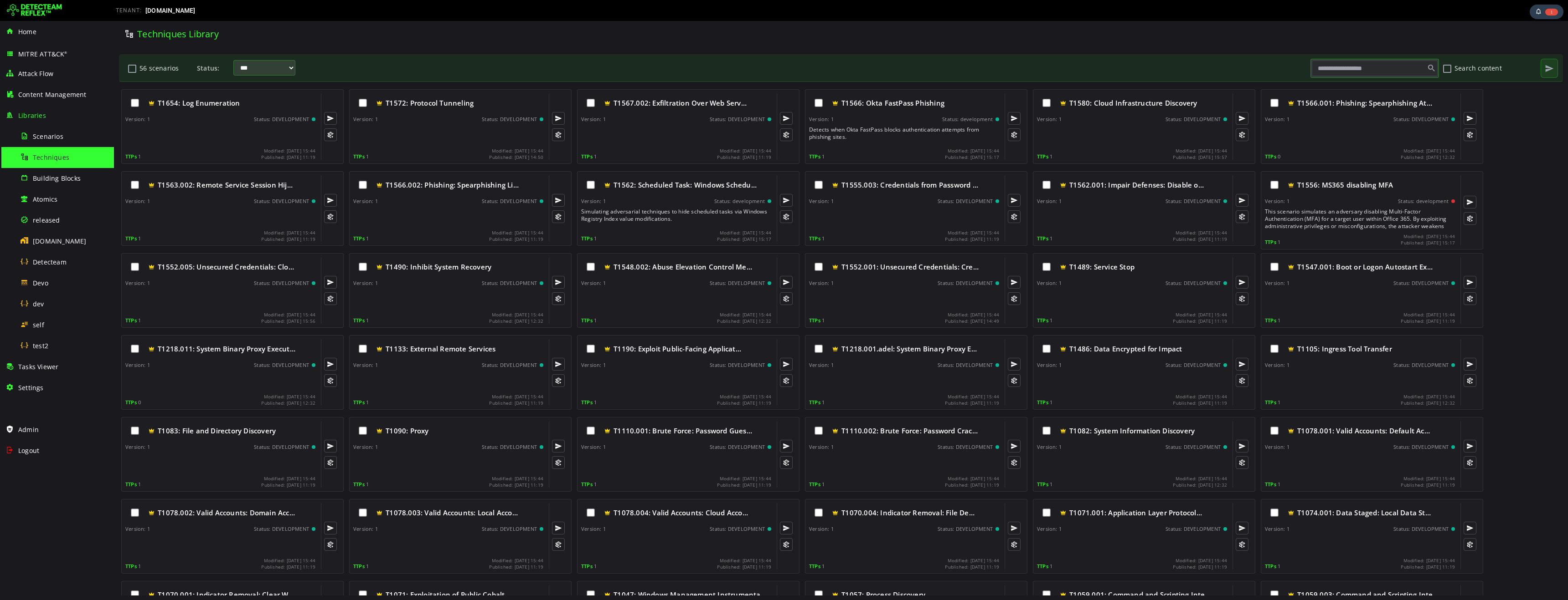
click at [360, 40] on div "Techniques Library" at bounding box center [480, 34] width 711 height 12
click at [363, 29] on div "Techniques Library" at bounding box center [480, 34] width 711 height 12
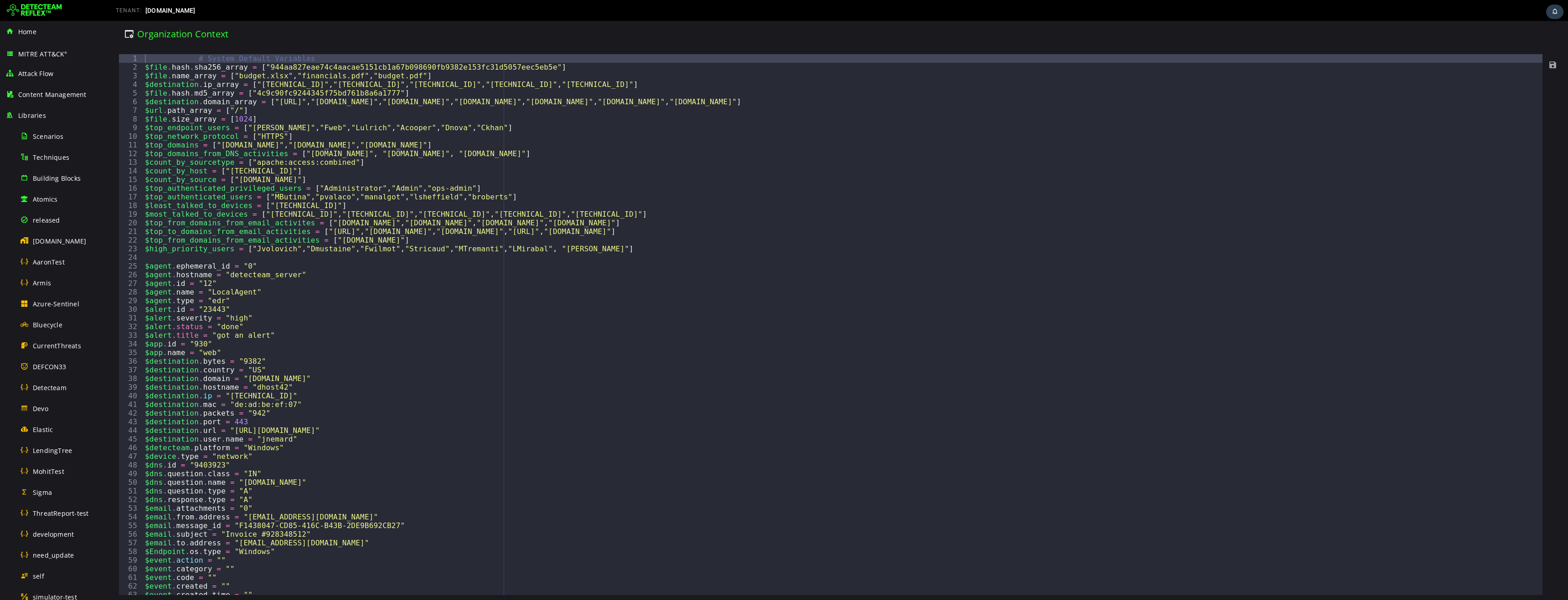
click at [40, 12] on img at bounding box center [34, 10] width 55 height 14
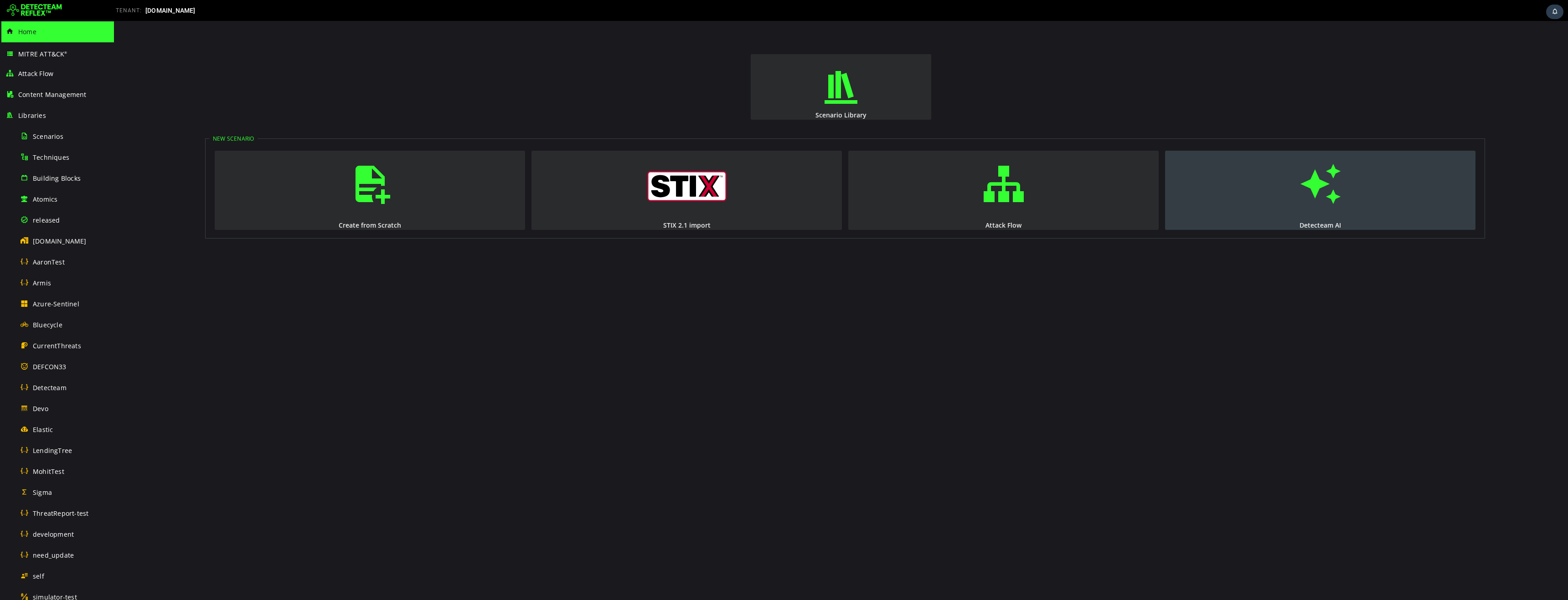
click at [1325, 207] on span "button" at bounding box center [1320, 184] width 9 height 62
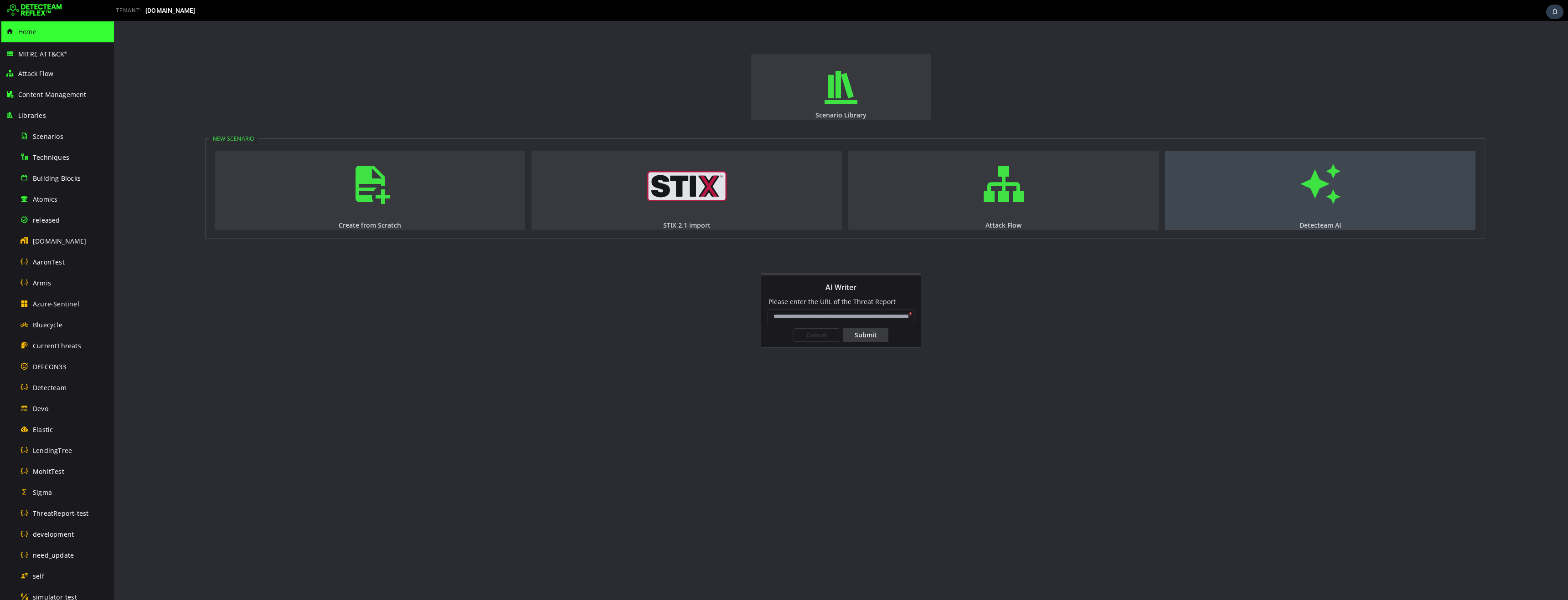
type input "**********"
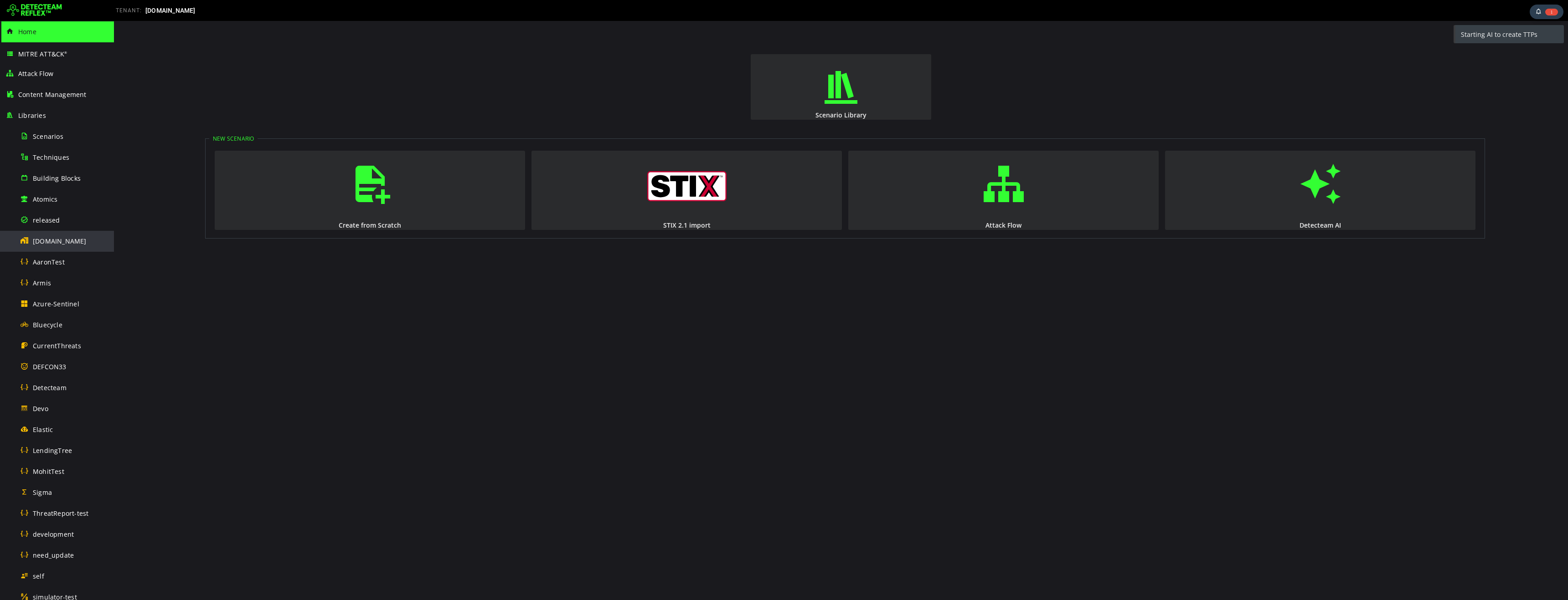
click at [52, 241] on span "[DOMAIN_NAME]" at bounding box center [60, 241] width 54 height 9
click at [52, 240] on span "[DOMAIN_NAME]" at bounding box center [60, 241] width 54 height 9
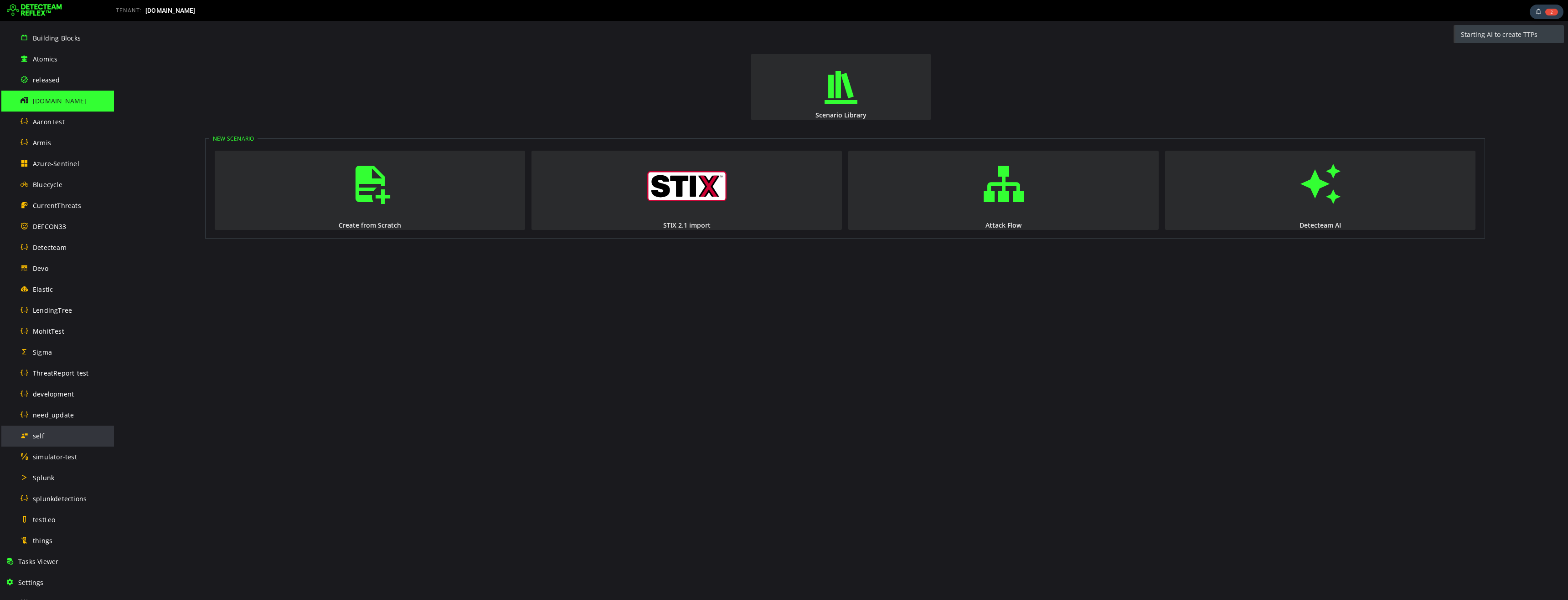
scroll to position [280, 0]
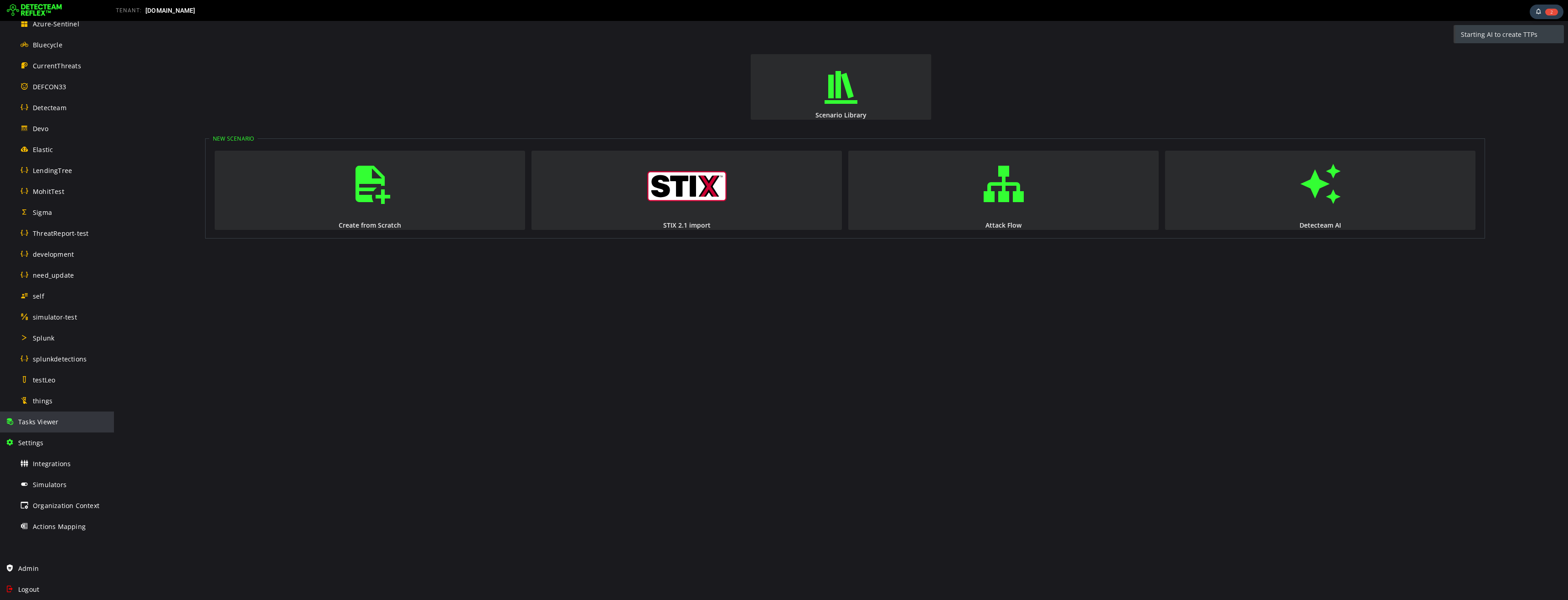
click at [40, 424] on span "Tasks Viewer" at bounding box center [38, 422] width 40 height 9
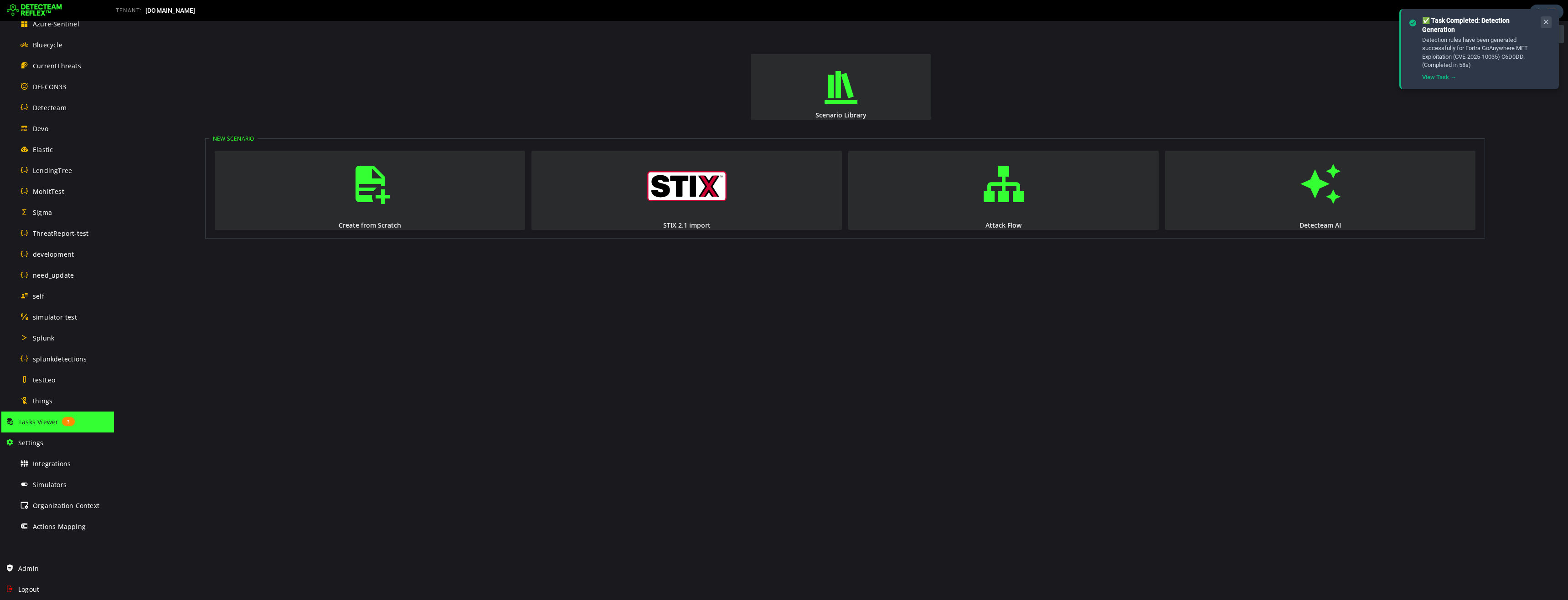
click at [1545, 22] on icon at bounding box center [1546, 21] width 8 height 8
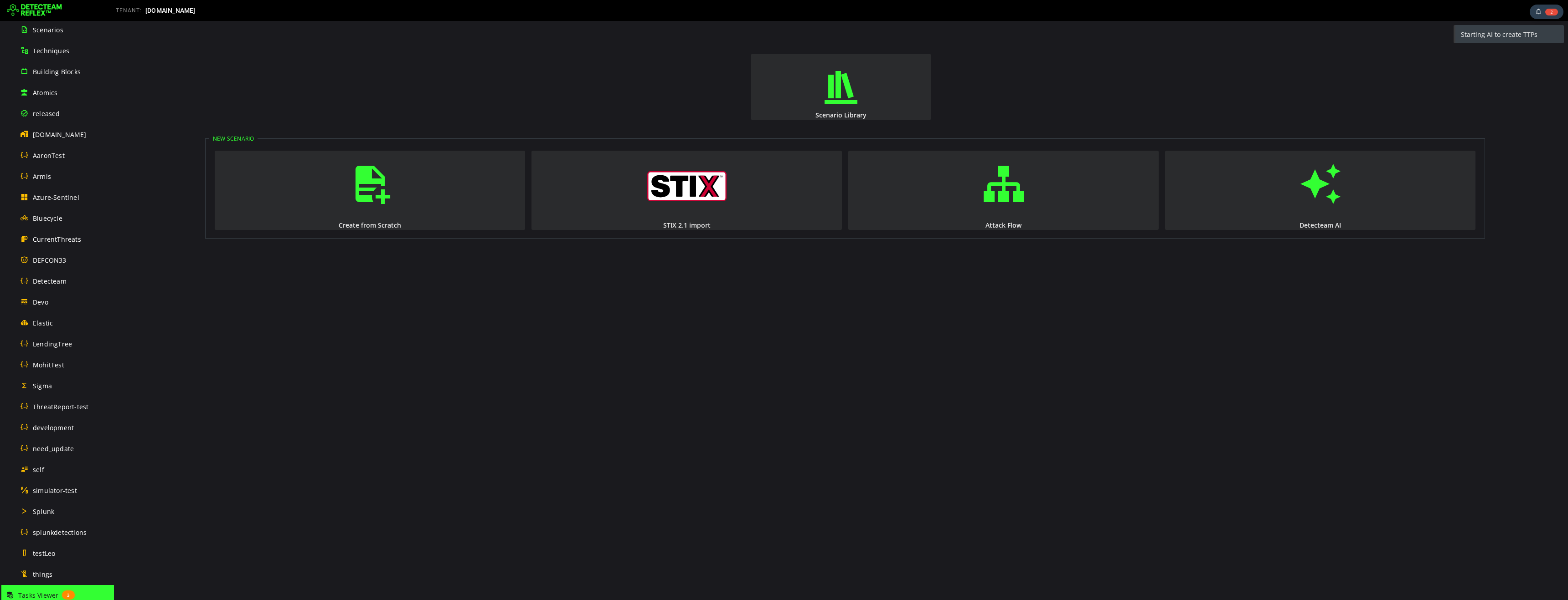
scroll to position [68, 0]
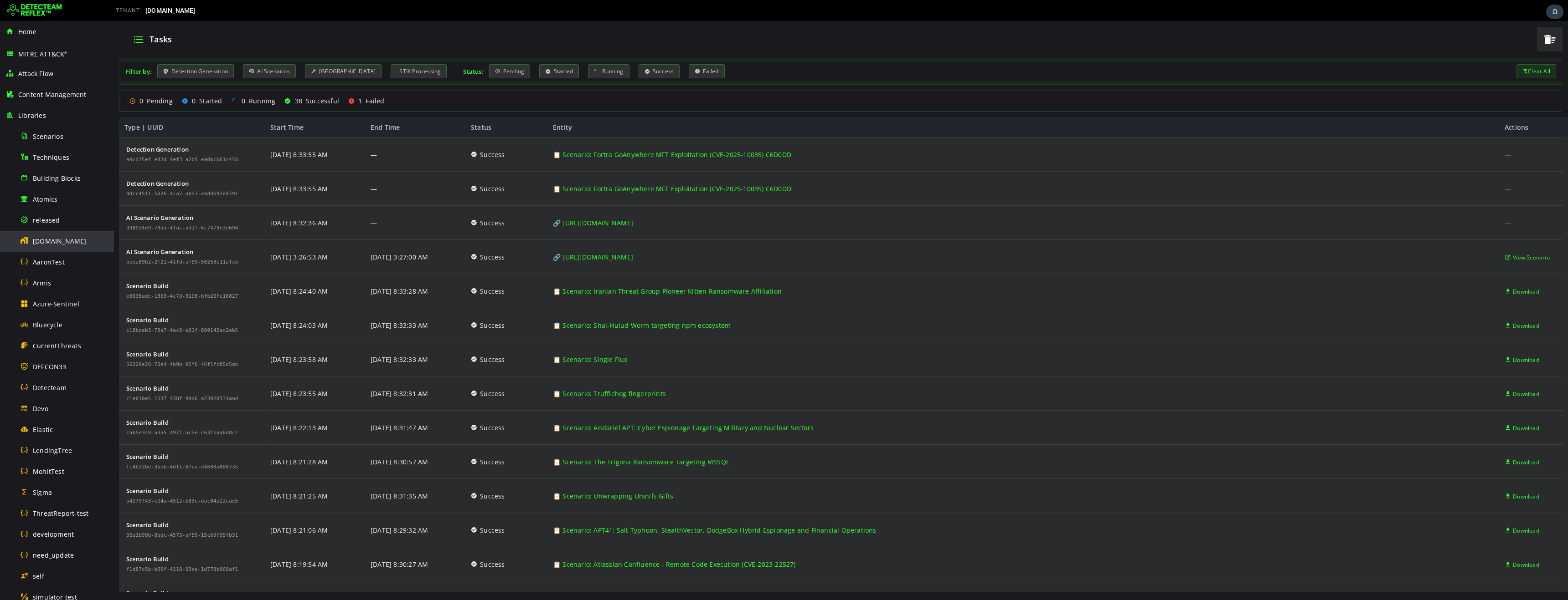
click at [48, 241] on span "[DOMAIN_NAME]" at bounding box center [60, 241] width 54 height 9
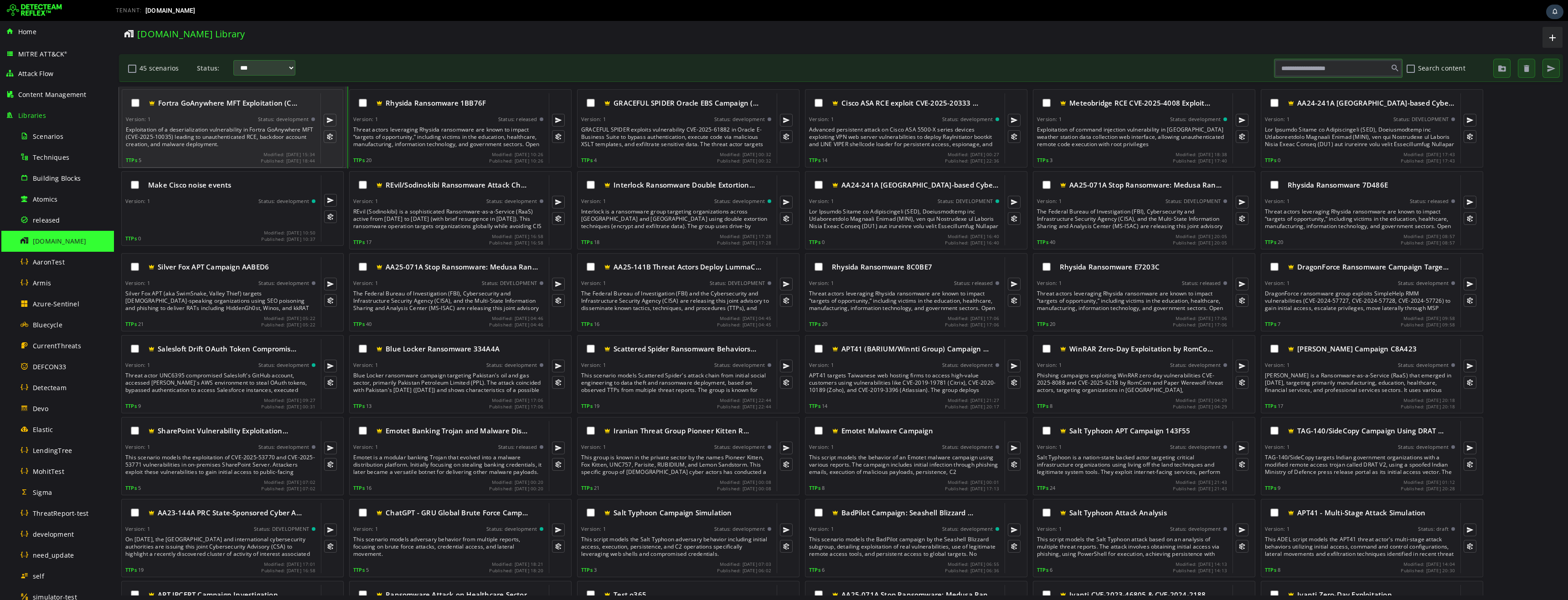
click at [205, 137] on div "Exploitation of a deserialization vulnerability in Fortra GoAnywhere MFT (CVE-2…" at bounding box center [221, 137] width 191 height 22
